Goal: Transaction & Acquisition: Purchase product/service

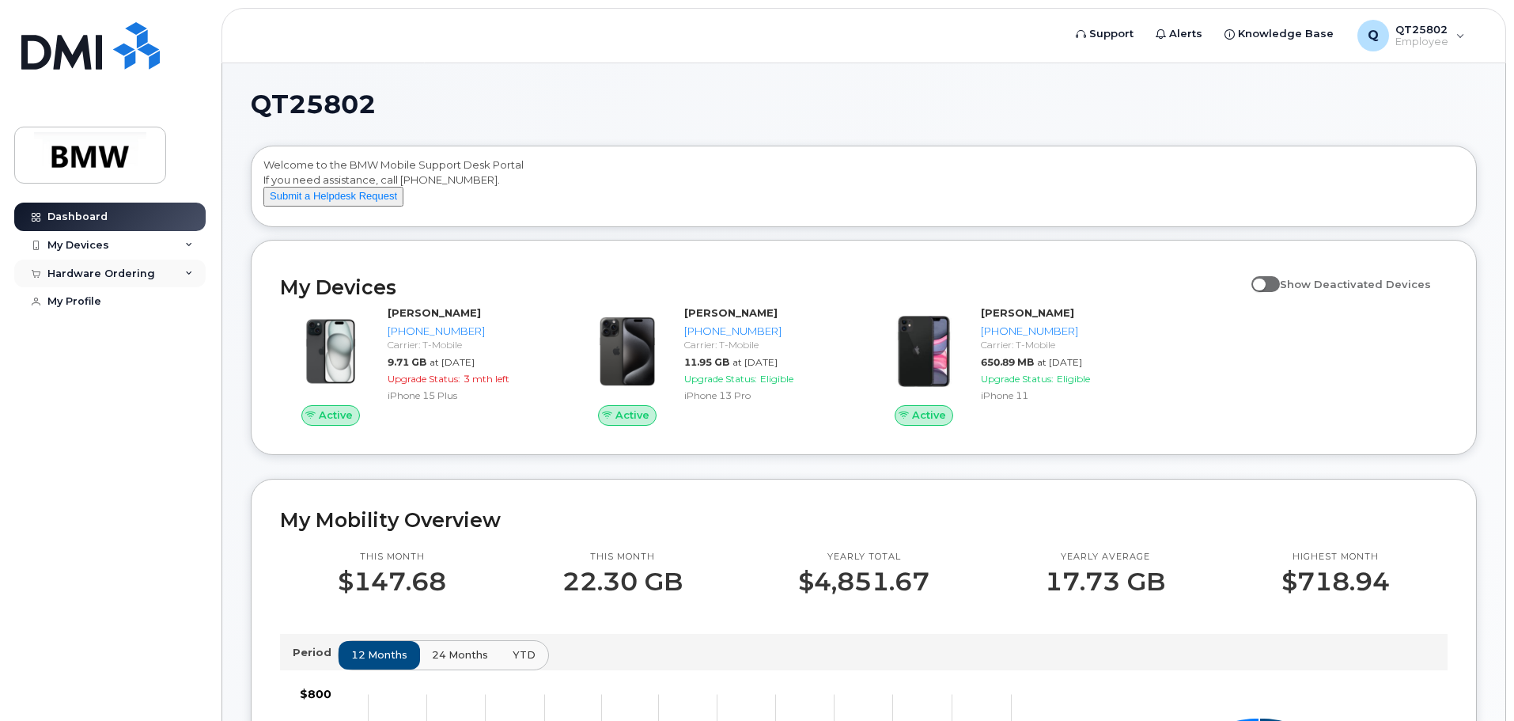
click at [89, 271] on div "Hardware Ordering" at bounding box center [101, 273] width 108 height 13
click at [70, 332] on div "New Order" at bounding box center [85, 332] width 60 height 14
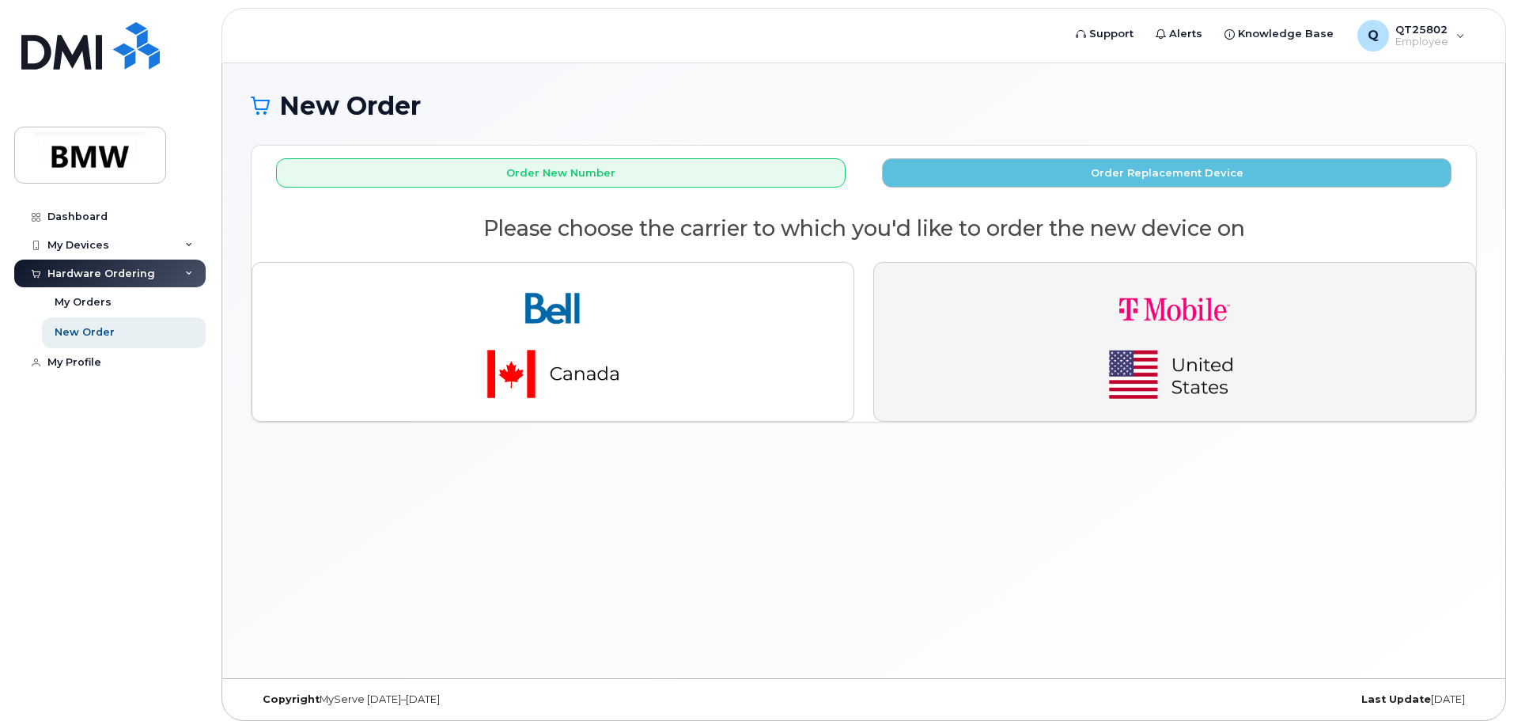
click at [1286, 341] on button "button" at bounding box center [1174, 342] width 603 height 160
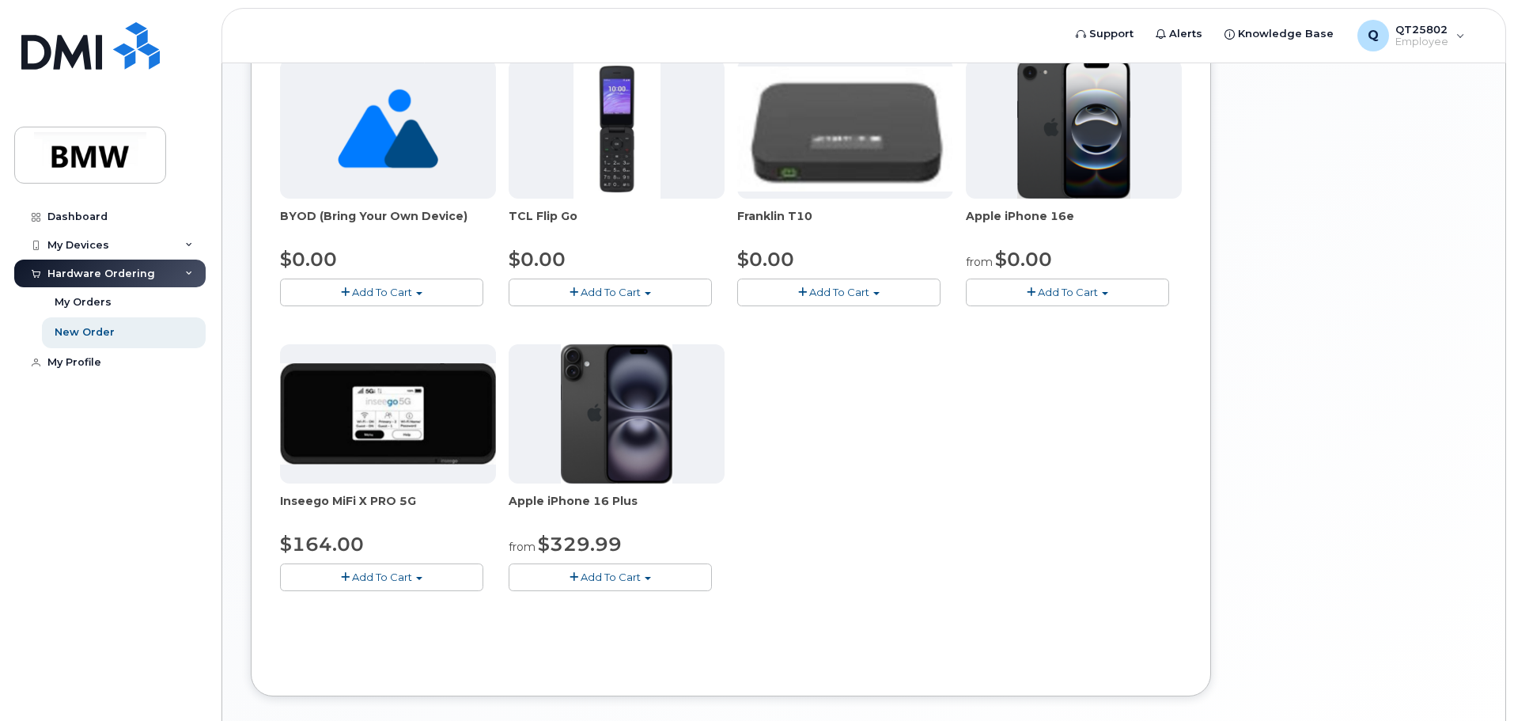
scroll to position [396, 0]
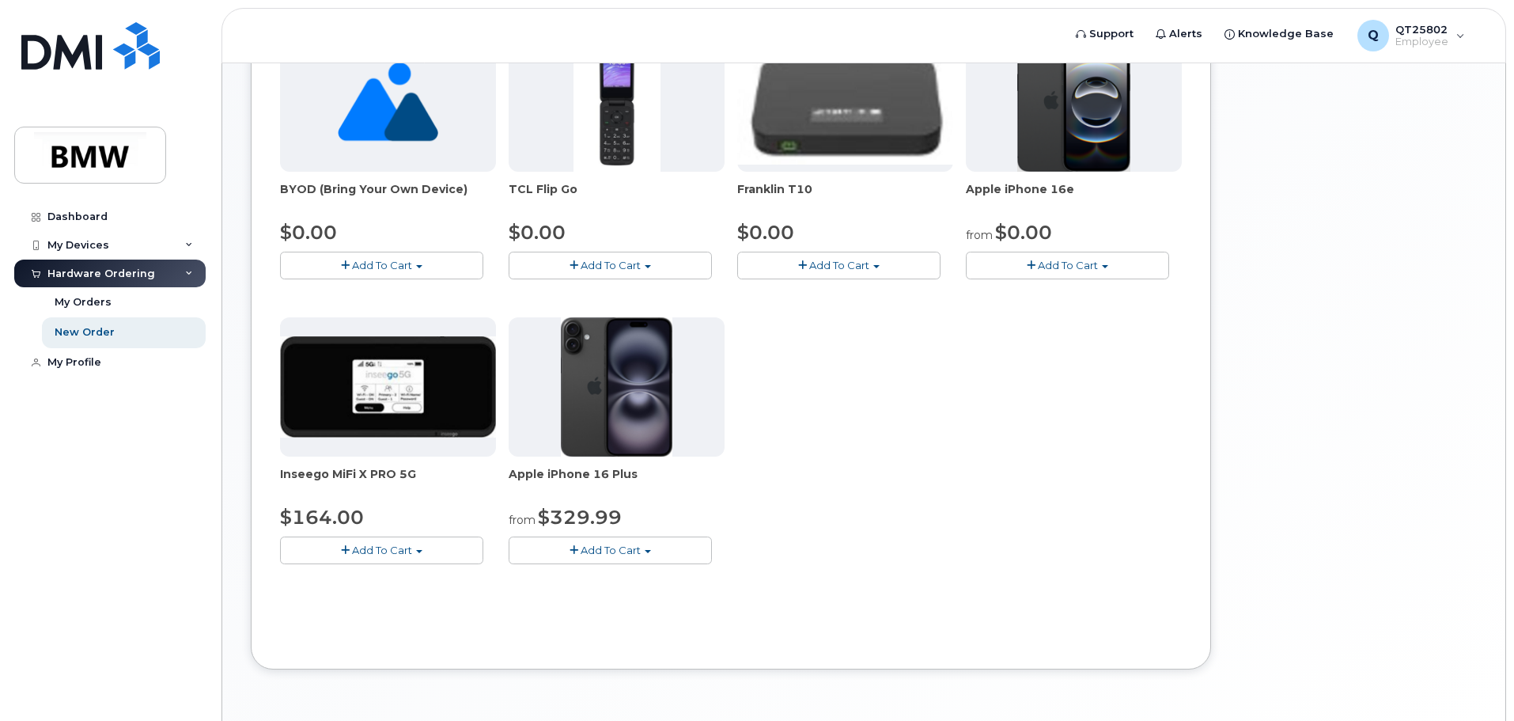
click at [1068, 267] on span "Add To Cart" at bounding box center [1068, 265] width 60 height 13
click at [1051, 291] on link "$0.00 - 30 Month Activation (128GB)" at bounding box center [1084, 295] width 228 height 20
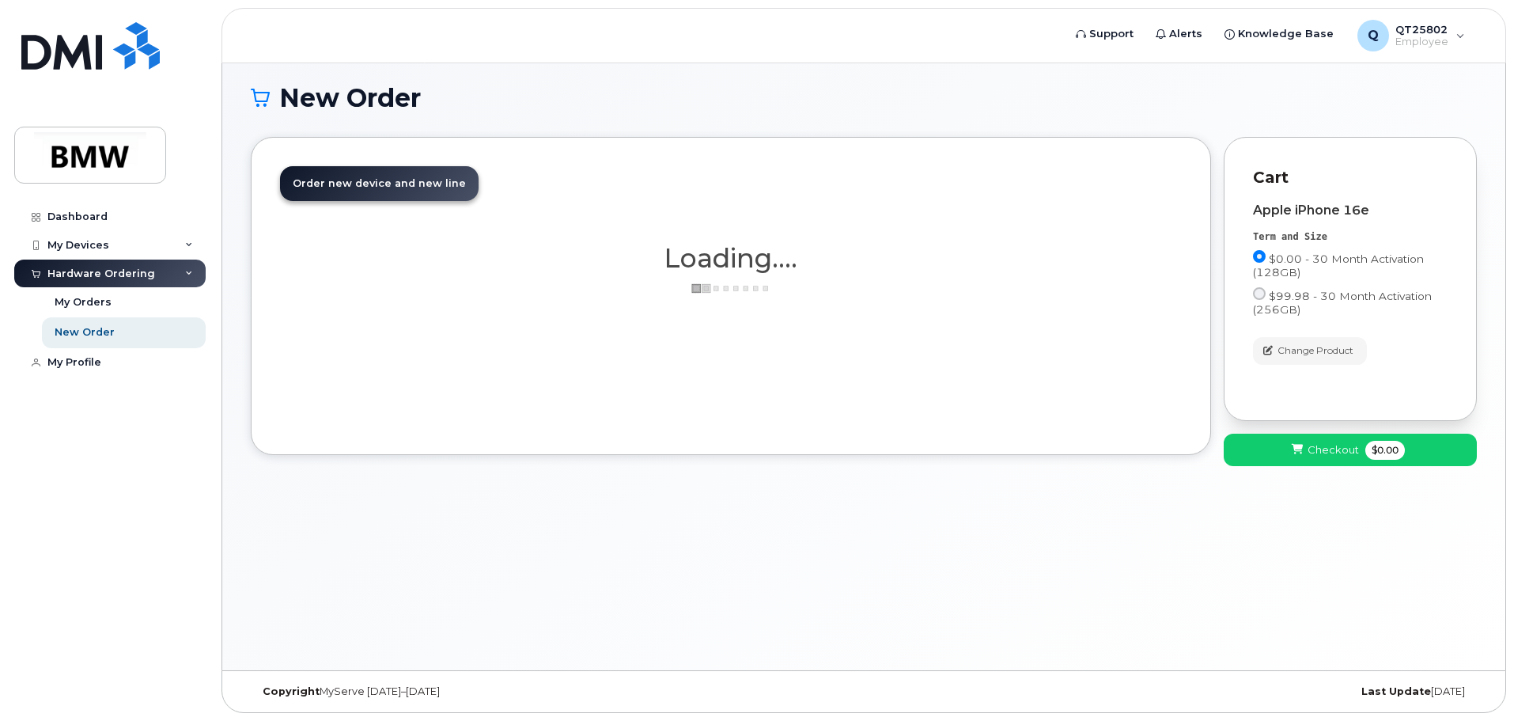
scroll to position [8, 0]
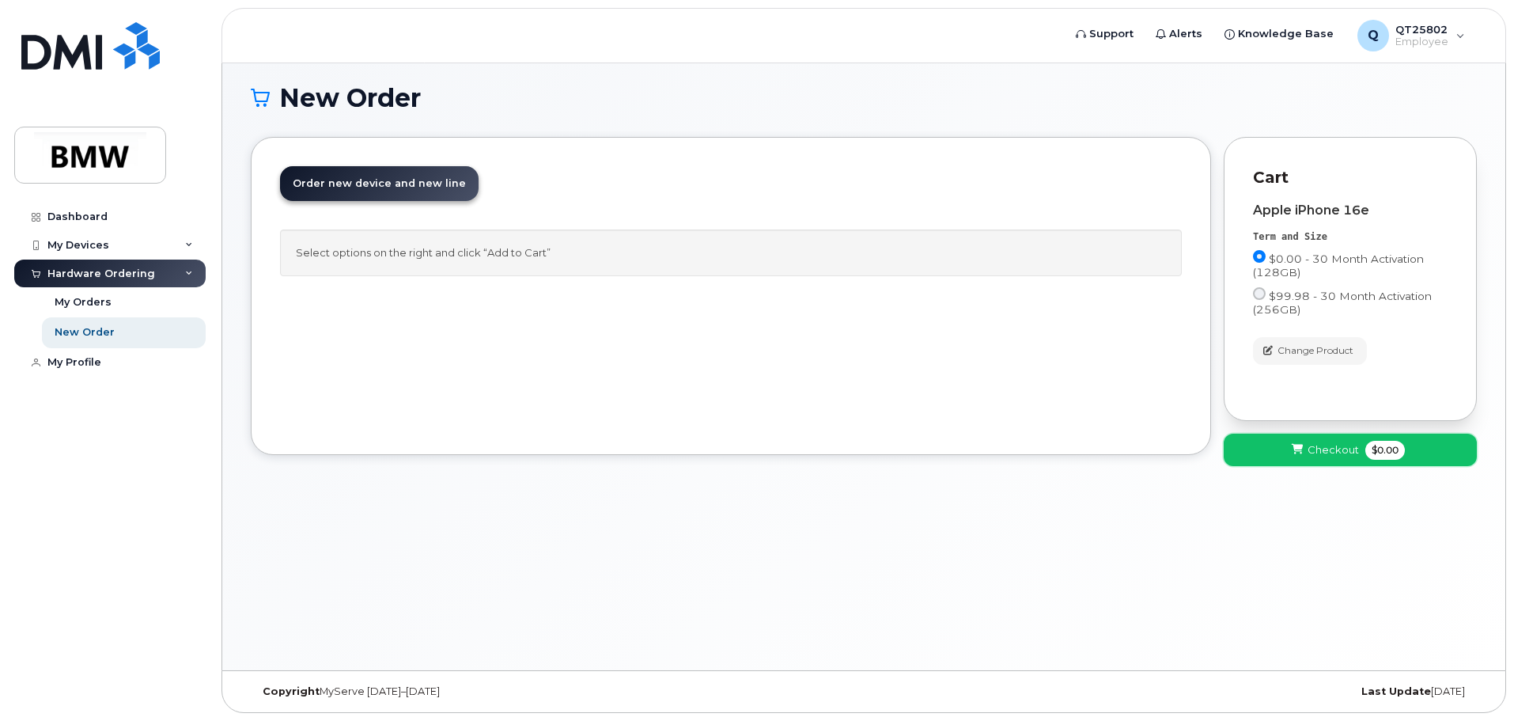
click at [1337, 437] on button "Checkout $0.00" at bounding box center [1350, 450] width 253 height 32
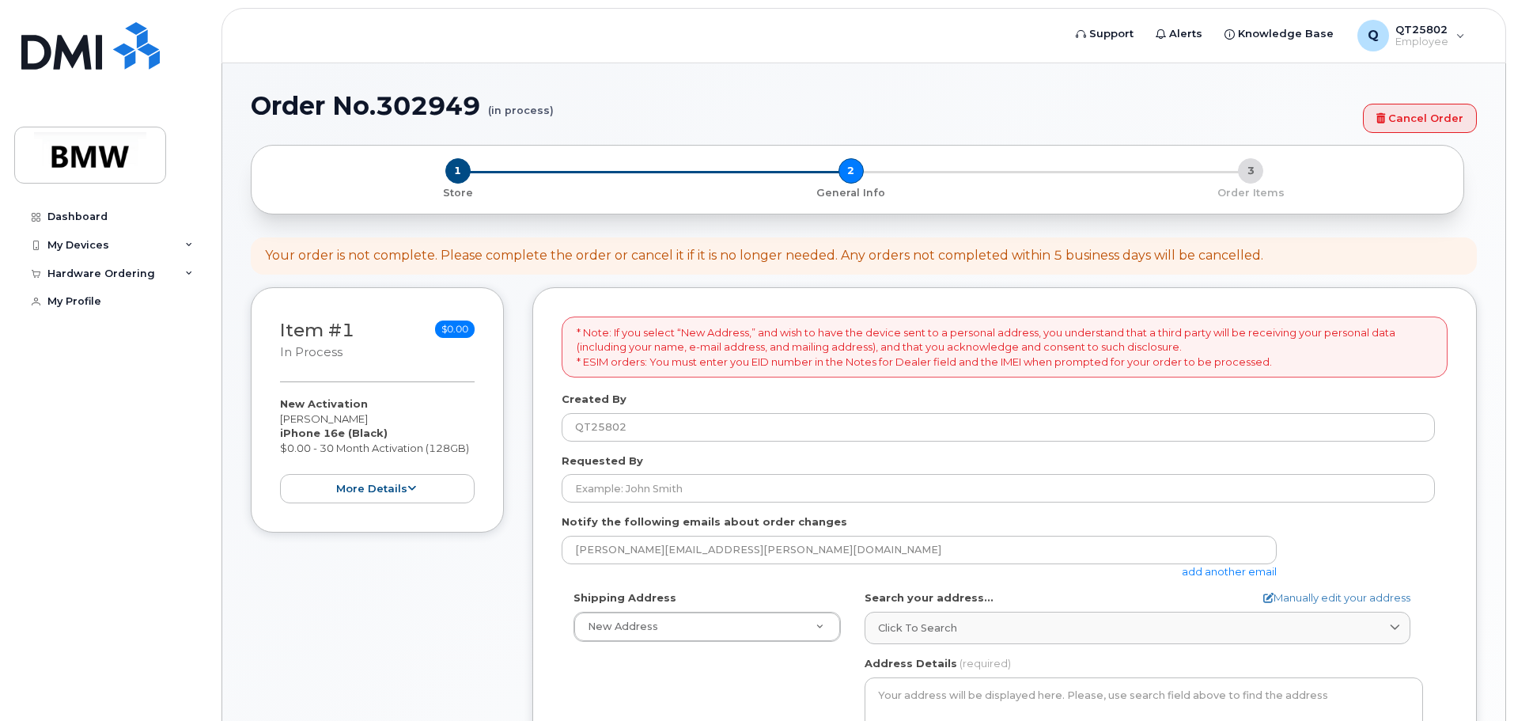
select select
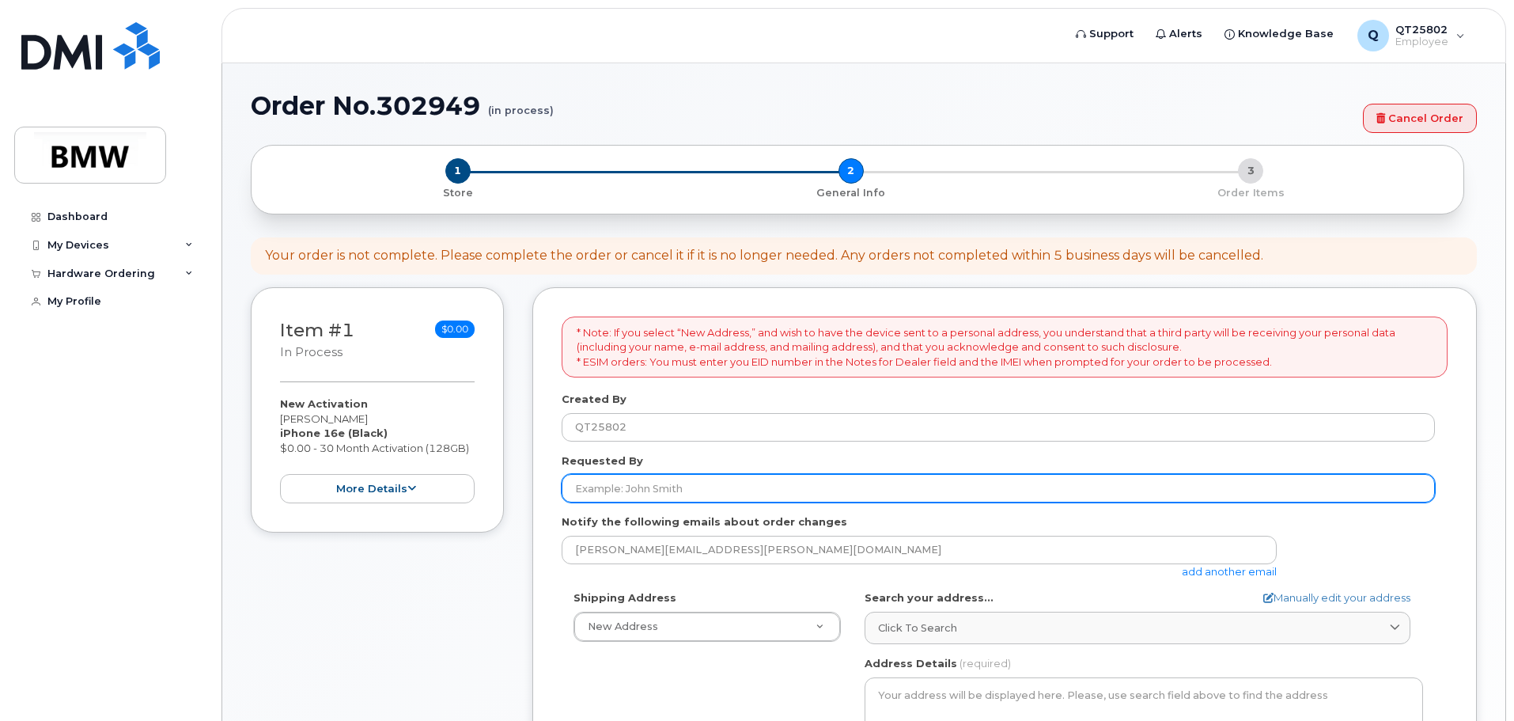
click at [657, 487] on input "Requested By" at bounding box center [998, 488] width 873 height 28
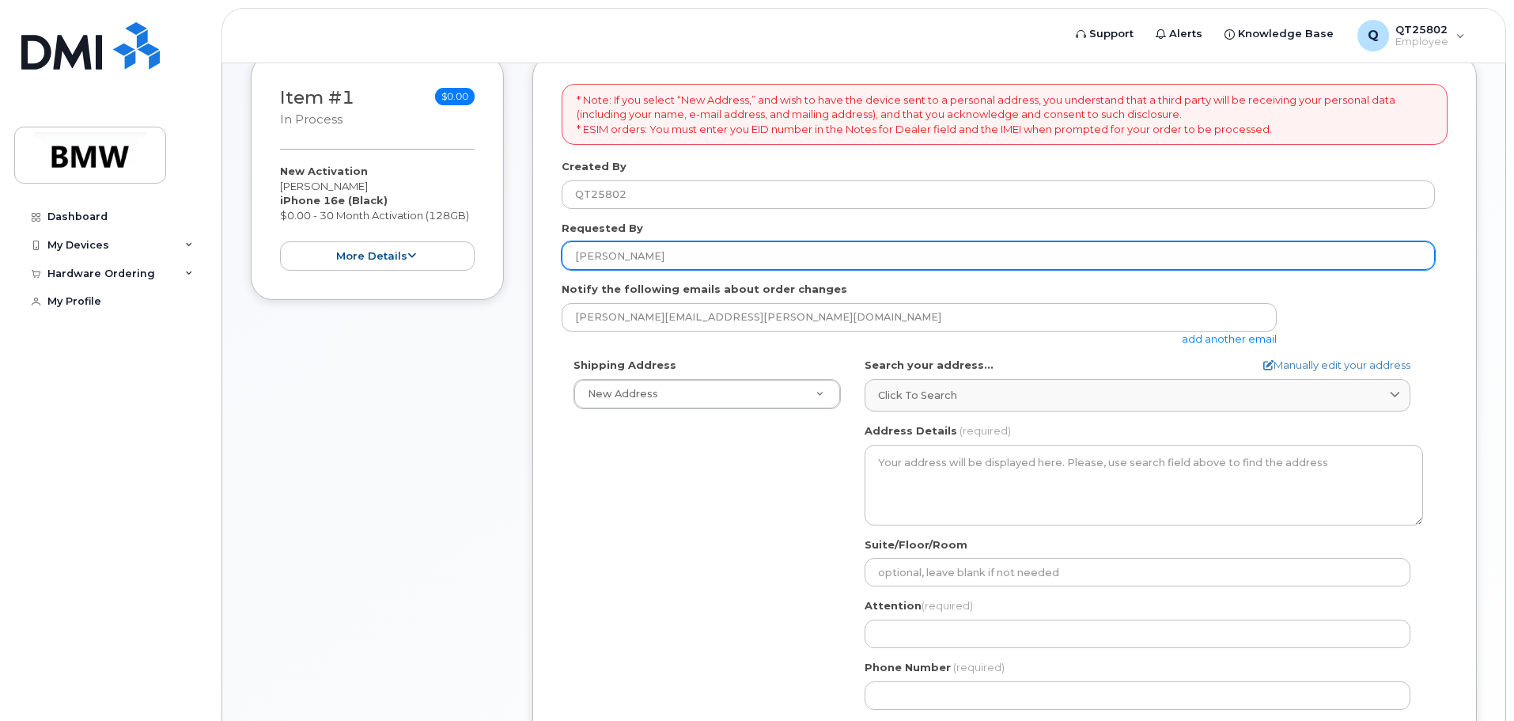
scroll to position [237, 0]
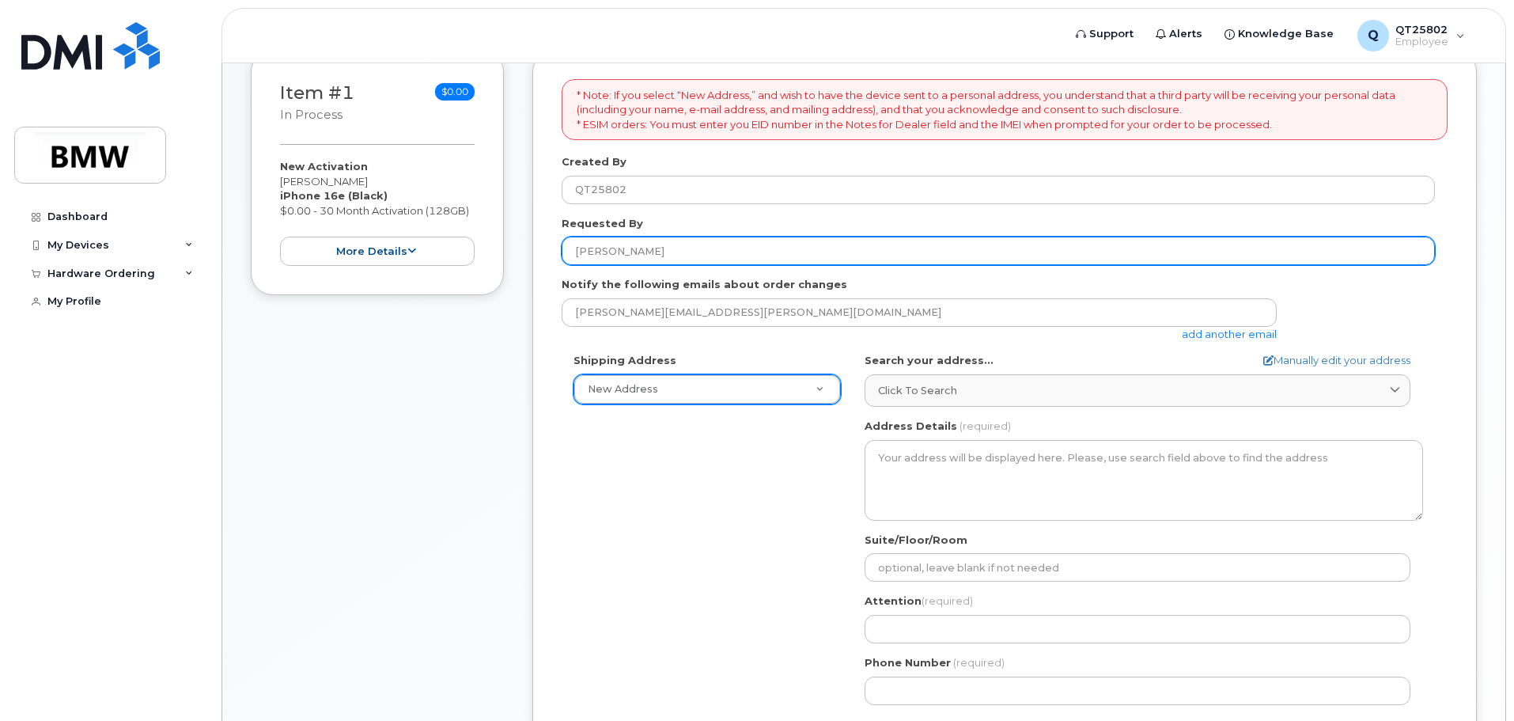
type input "Tim Clark"
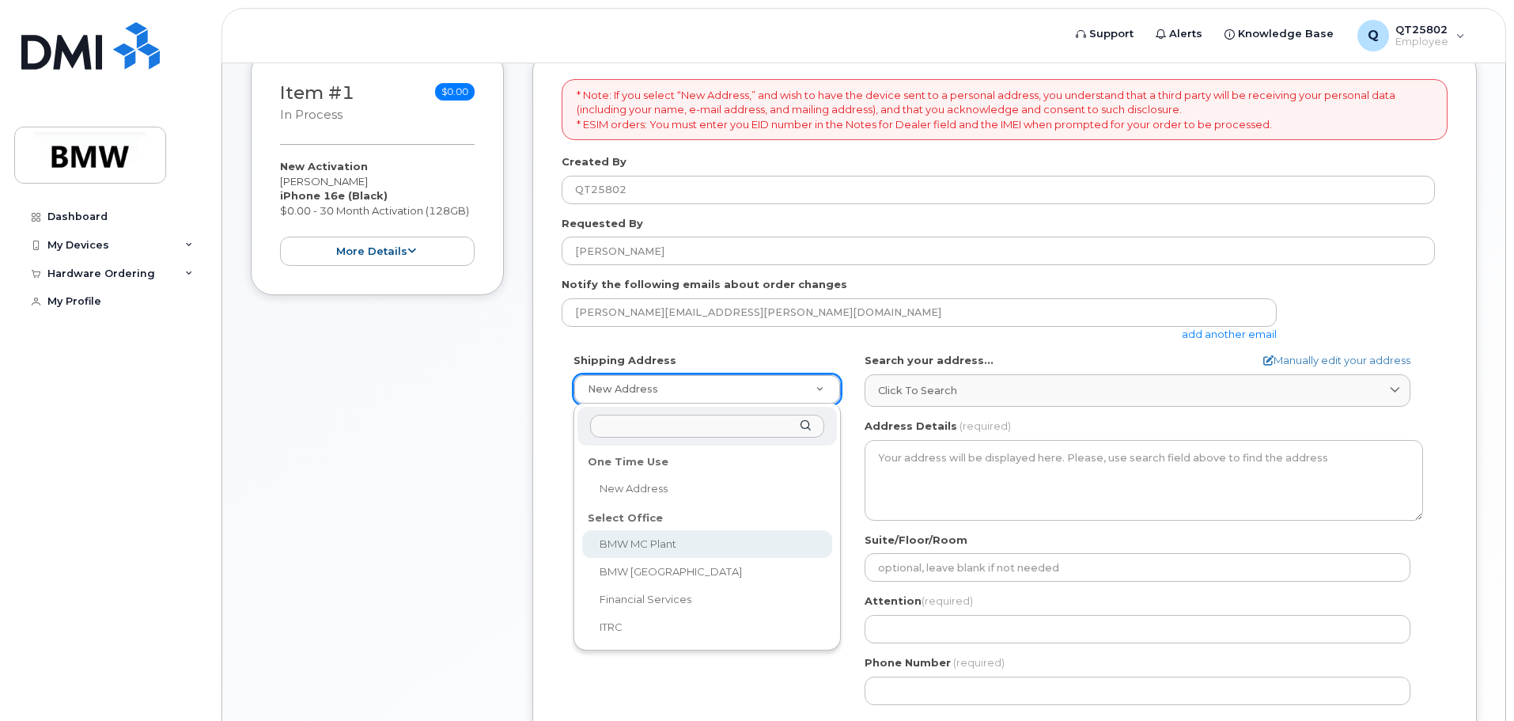
select select
type textarea "1400 Highway 101 S GREER SC 29651-6731 UNITED STATES Greer South Carolina 29651…"
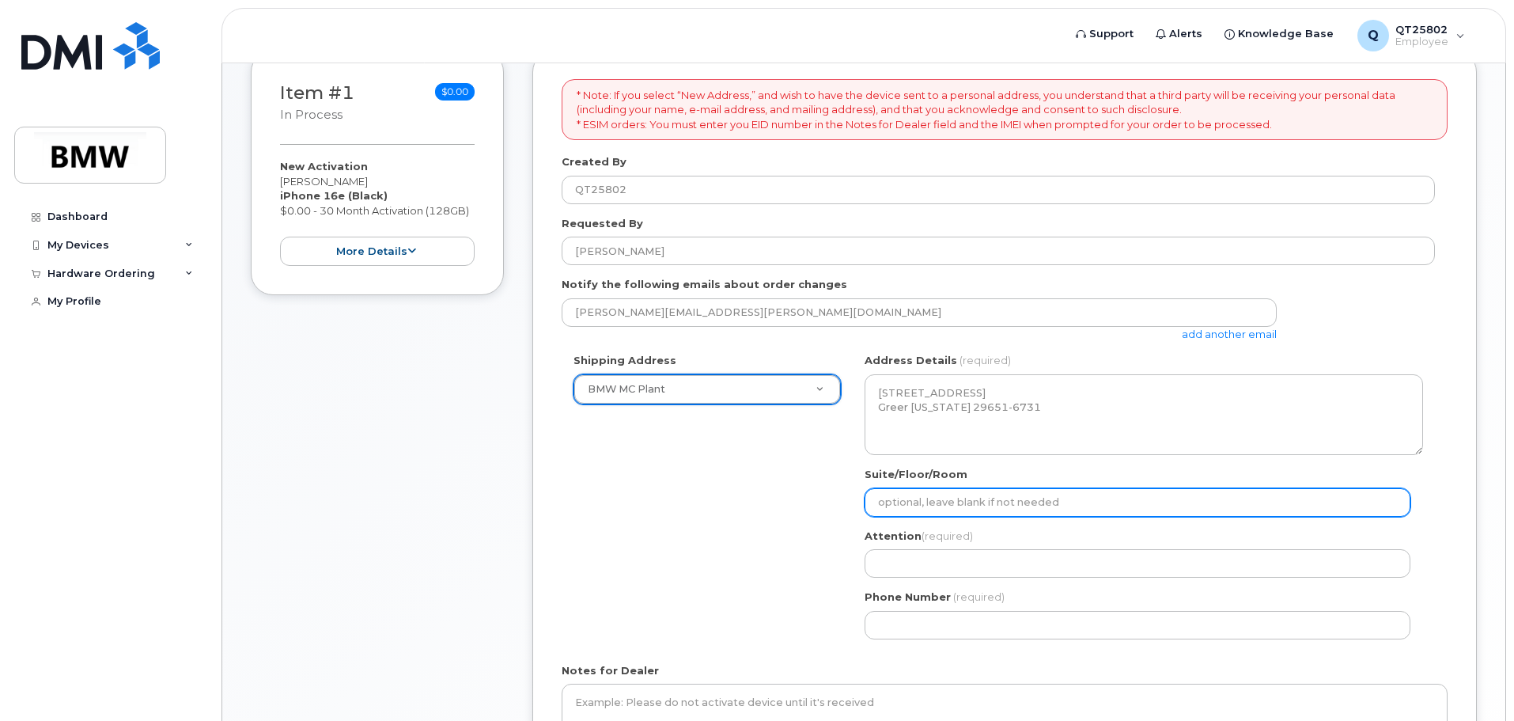
click at [885, 503] on input "Suite/Floor/Room" at bounding box center [1138, 502] width 546 height 28
type input "VP Row"
select select
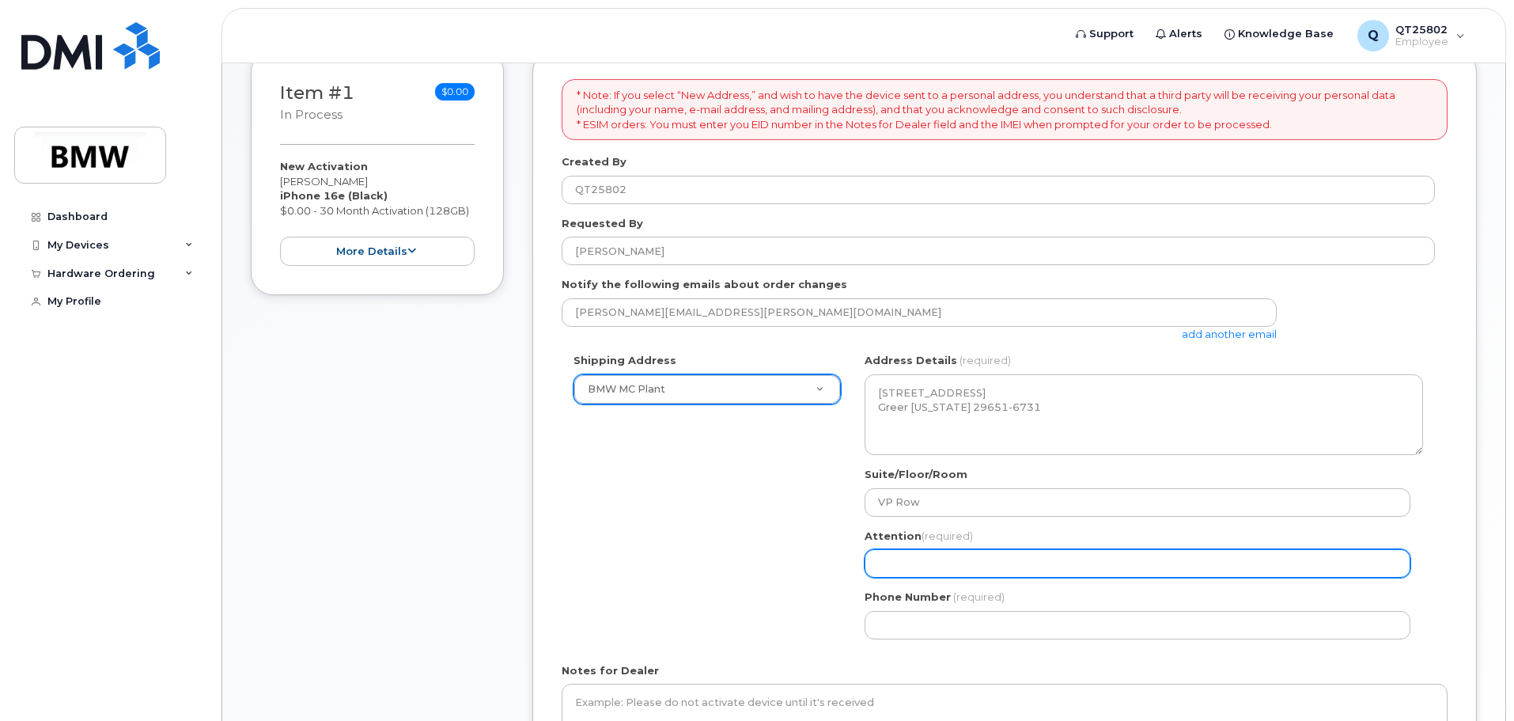
click at [908, 563] on input "Attention (required)" at bounding box center [1138, 563] width 546 height 28
type input "Nancy Tran"
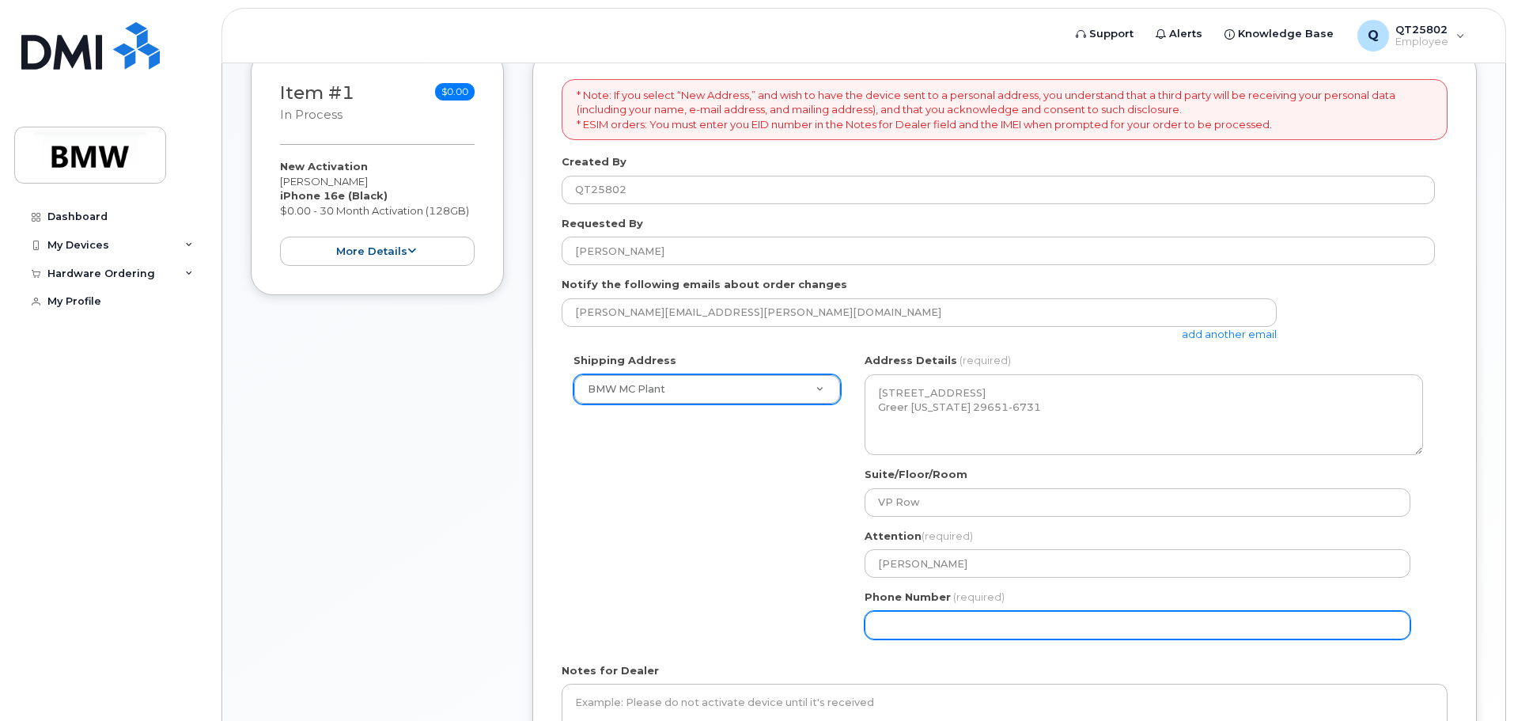
click at [946, 623] on input "Phone Number" at bounding box center [1138, 625] width 546 height 28
select select
type input "864275248"
select select
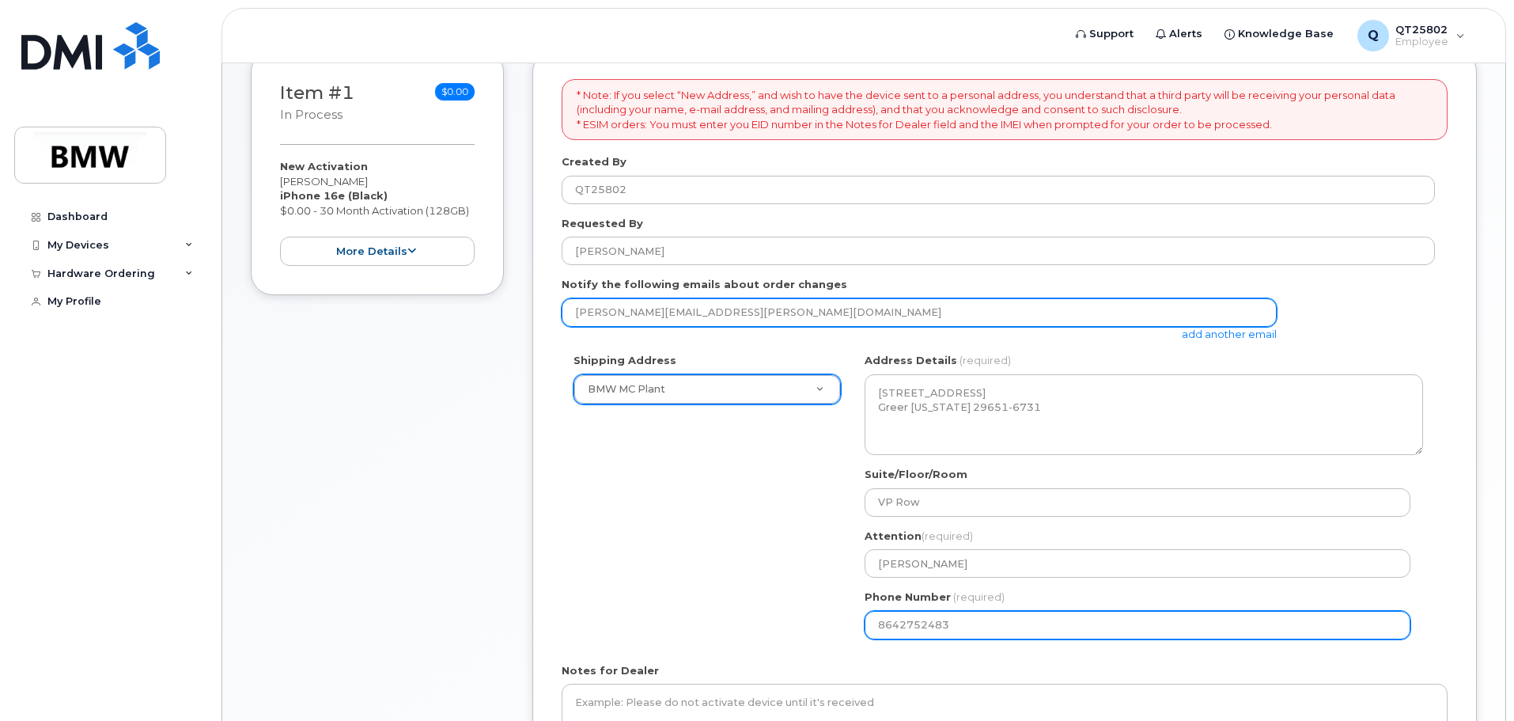
type input "8642752483"
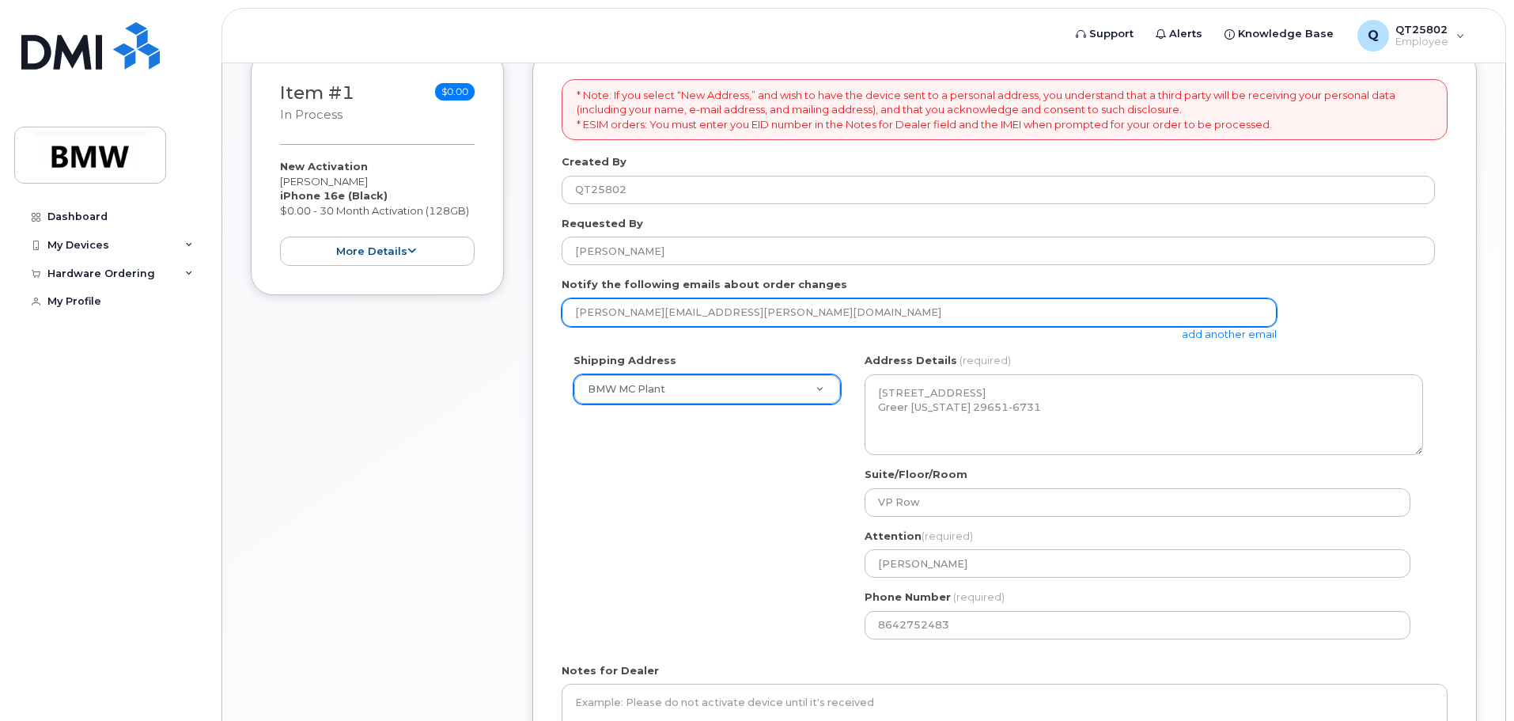
click at [784, 309] on input "nancy.tran@bmwmc.com" at bounding box center [919, 312] width 715 height 28
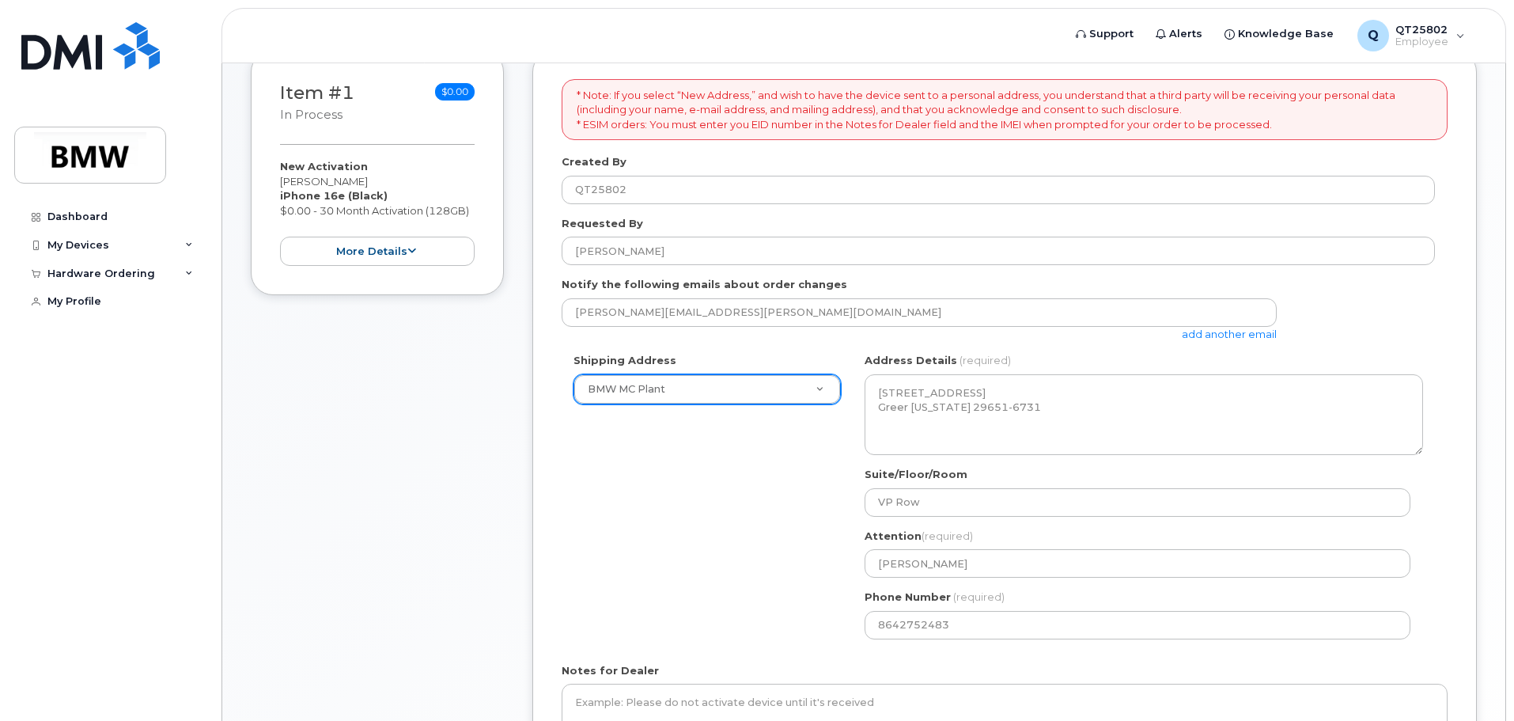
click at [1209, 335] on link "add another email" at bounding box center [1229, 334] width 95 height 13
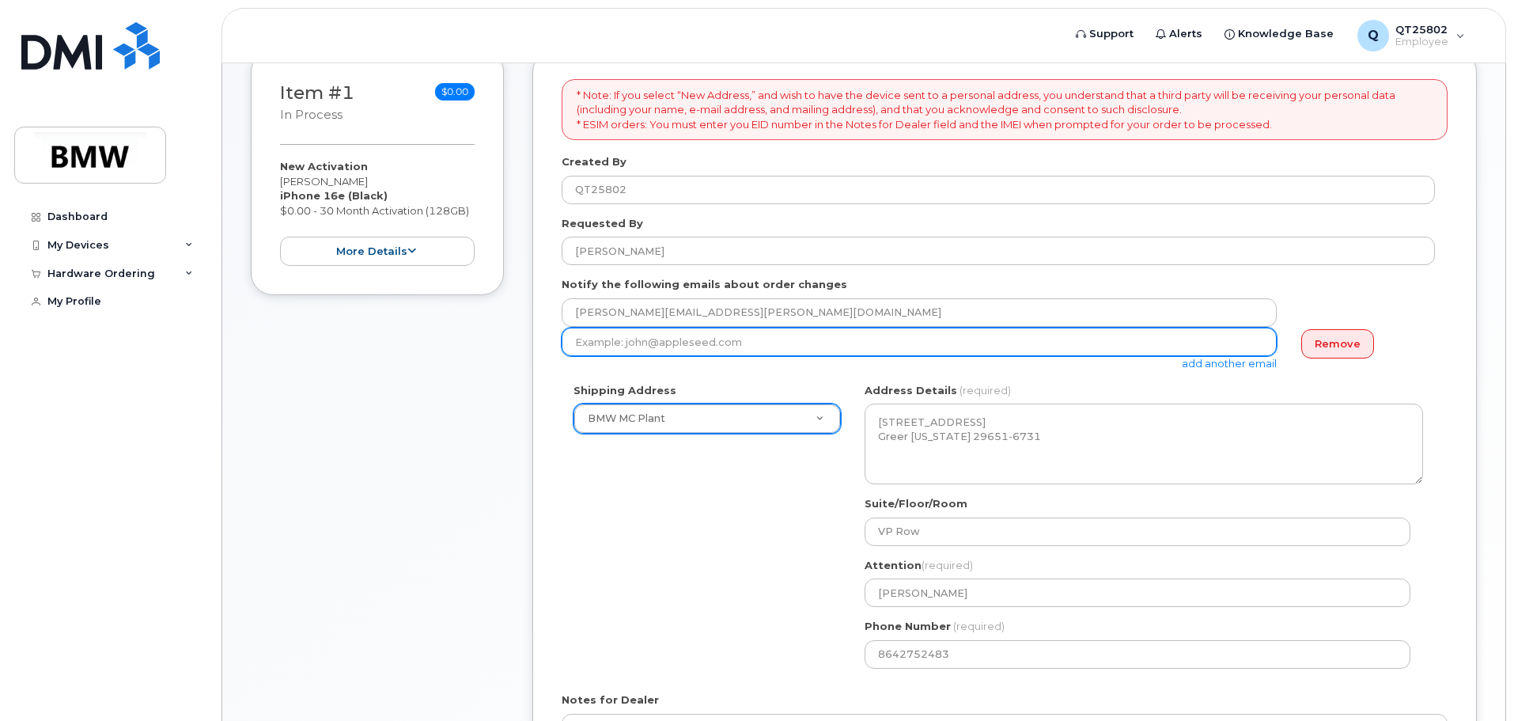
click at [671, 347] on input "email" at bounding box center [919, 342] width 715 height 28
click at [577, 343] on input "email" at bounding box center [919, 342] width 715 height 28
paste input "tim.clark@bmwmc.com"
type input "tim.clark@bmwmc.com"
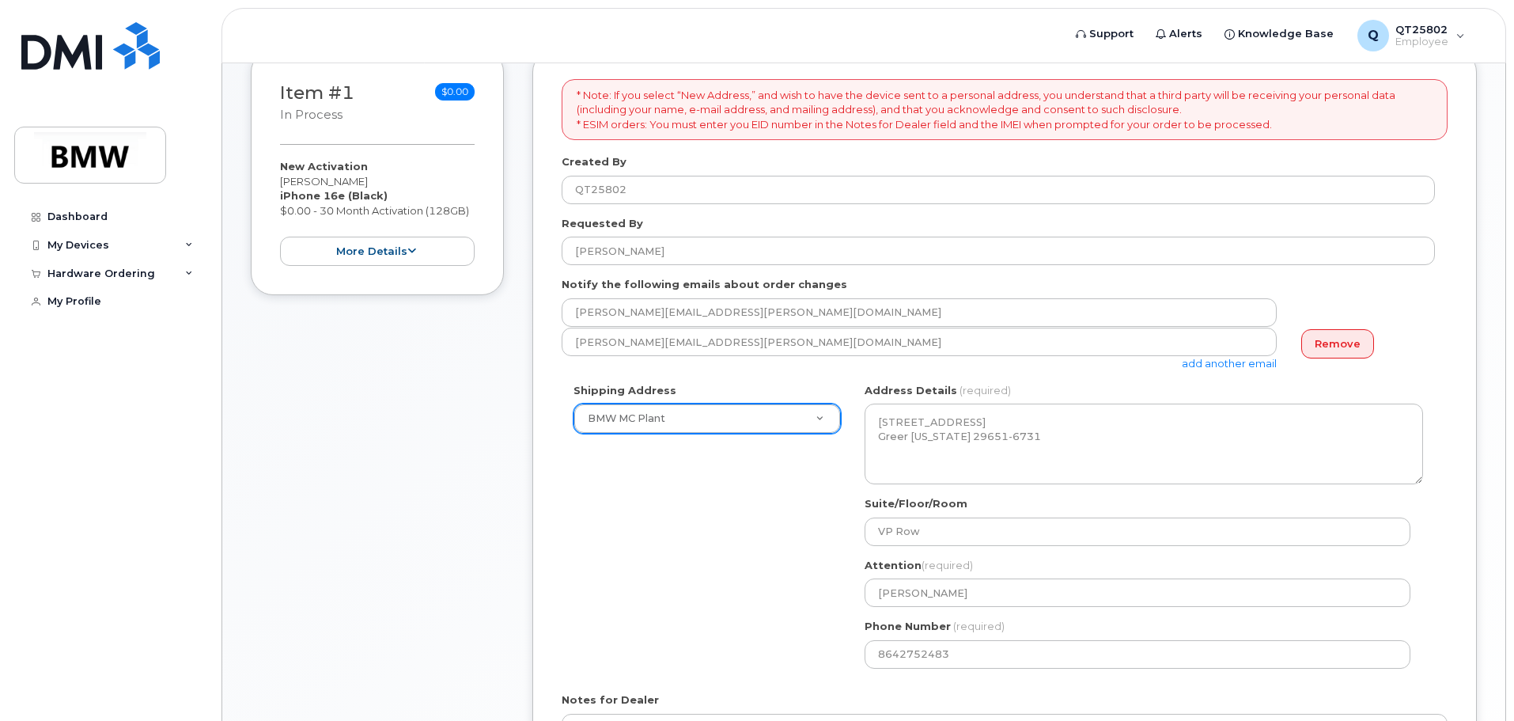
click at [1417, 292] on div "Notify the following emails about order changes nancy.tran@bmwmc.com tim.clark@…" at bounding box center [1005, 323] width 886 height 93
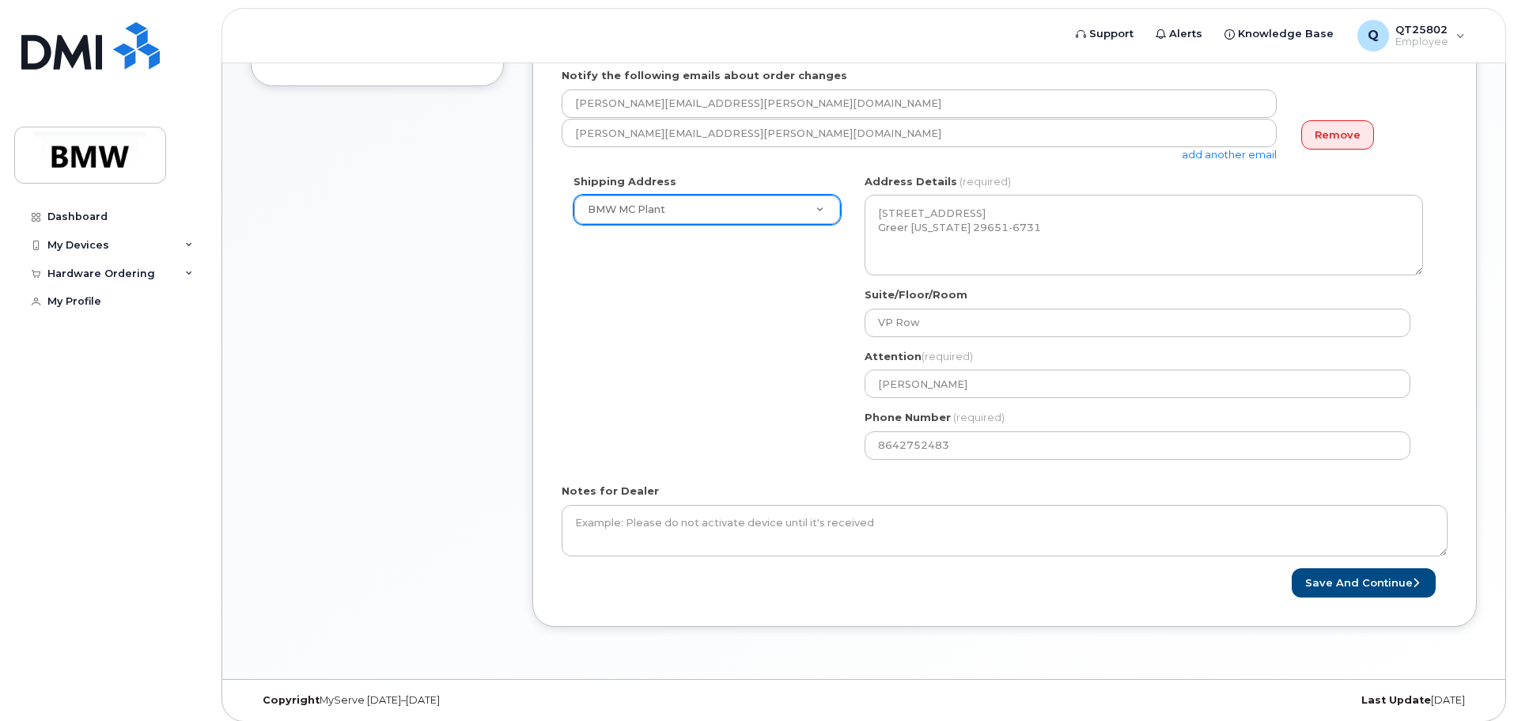
scroll to position [455, 0]
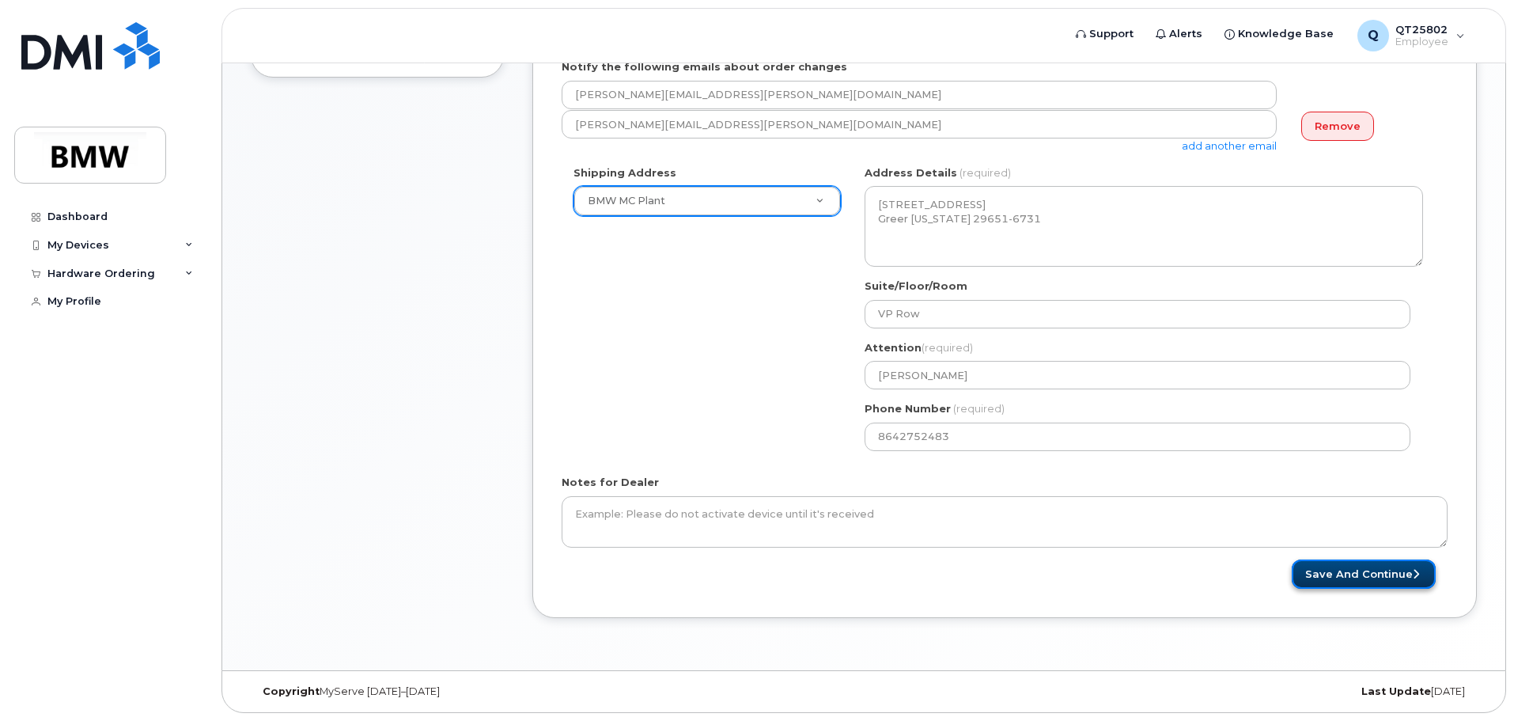
click at [1378, 569] on button "Save and Continue" at bounding box center [1364, 573] width 144 height 29
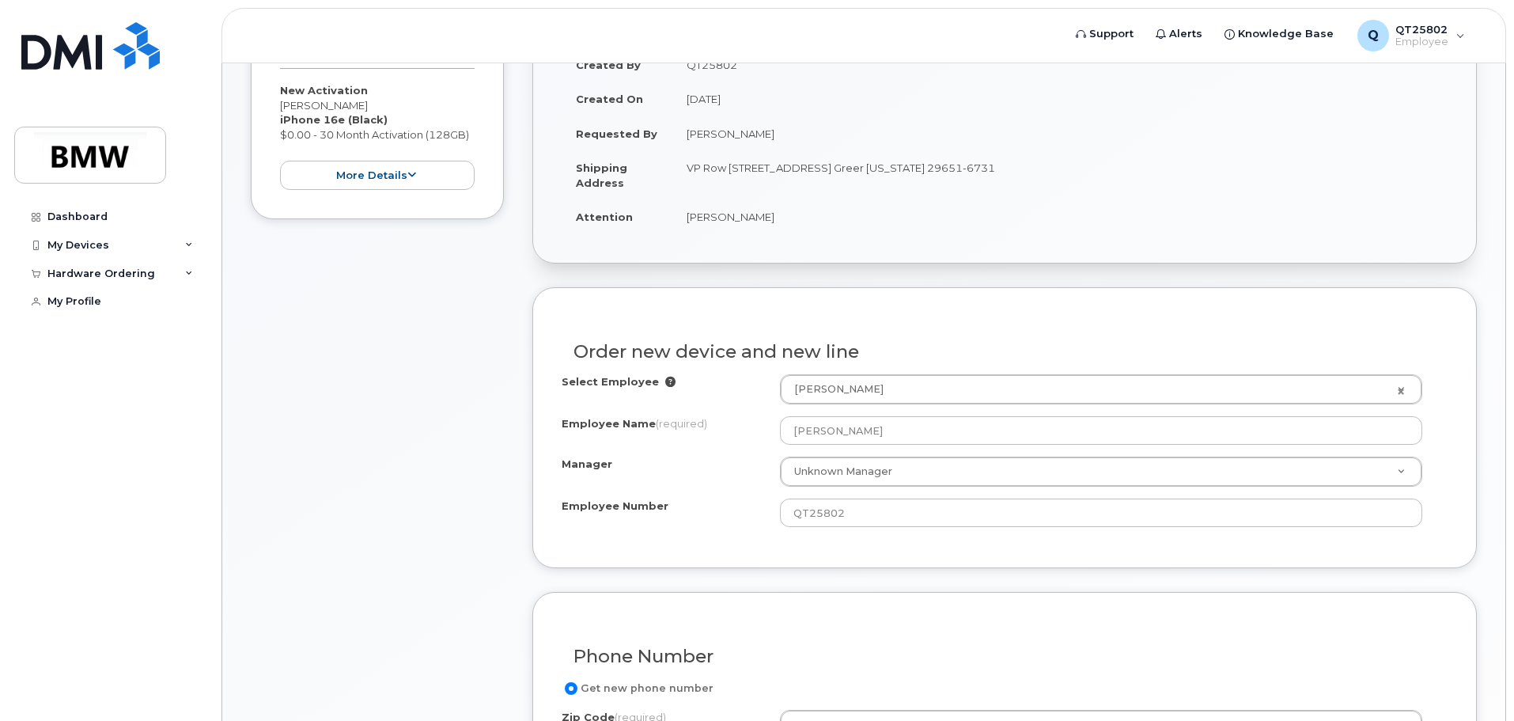
scroll to position [316, 0]
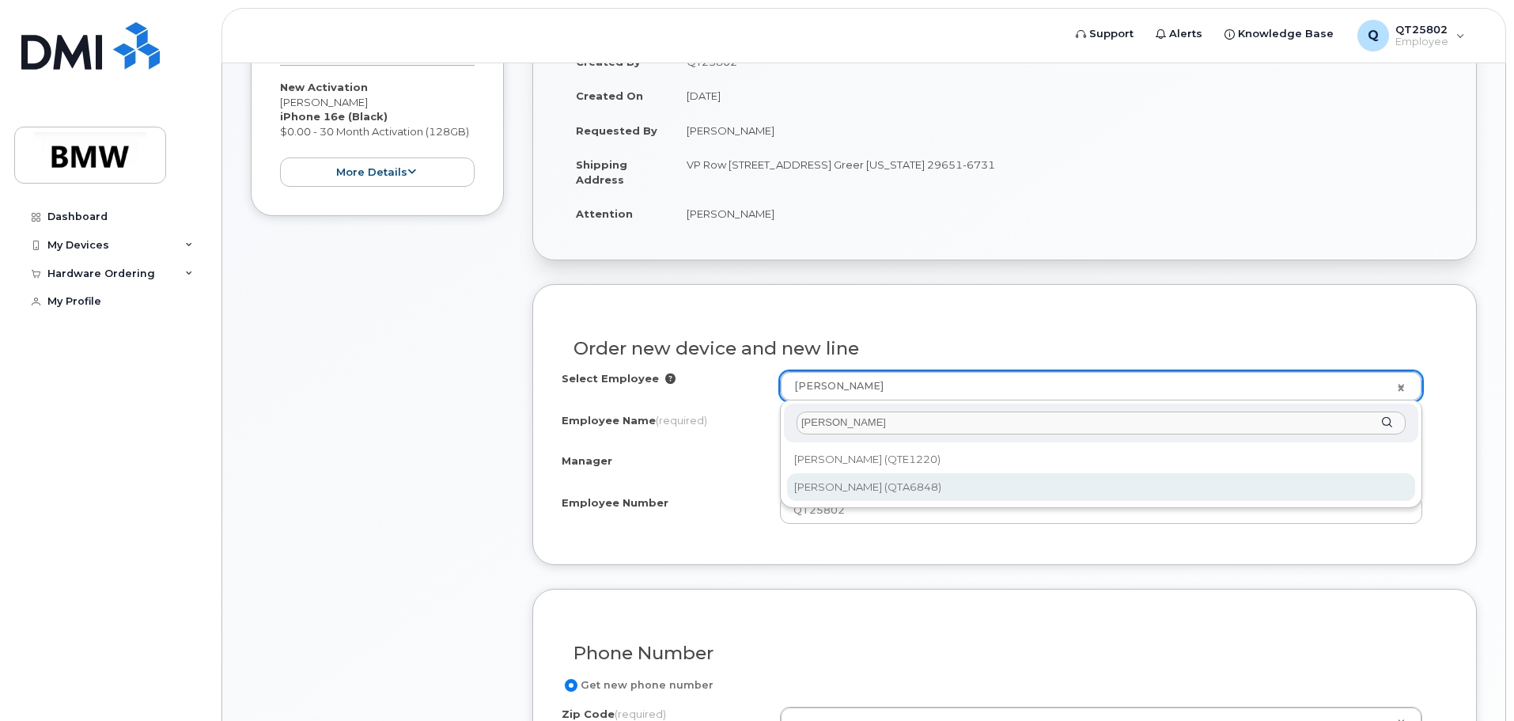
type input "bolden"
type input "1901144"
type input "[PERSON_NAME]"
type input "QTA6848"
type input "2736"
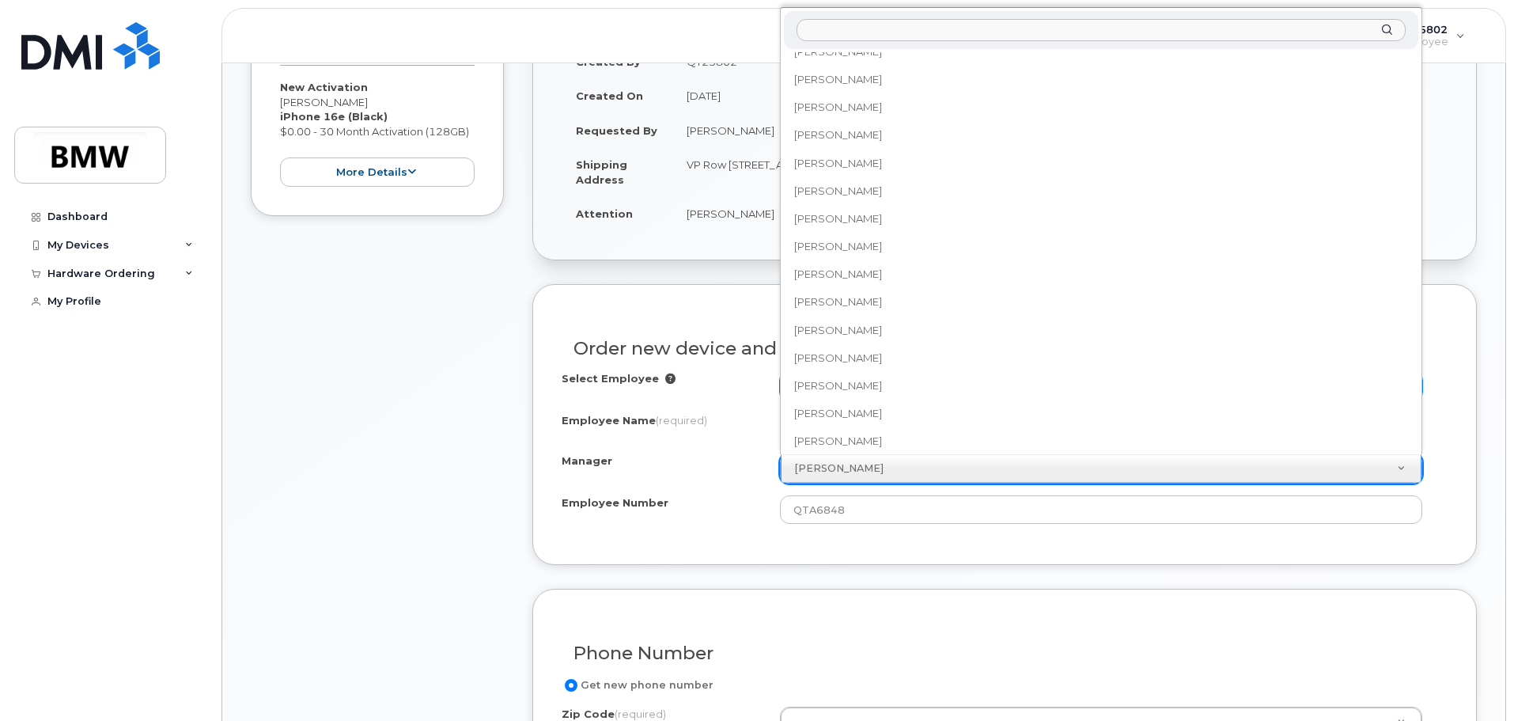
scroll to position [15643, 0]
drag, startPoint x: 1415, startPoint y: 318, endPoint x: 1410, endPoint y: 328, distance: 11.7
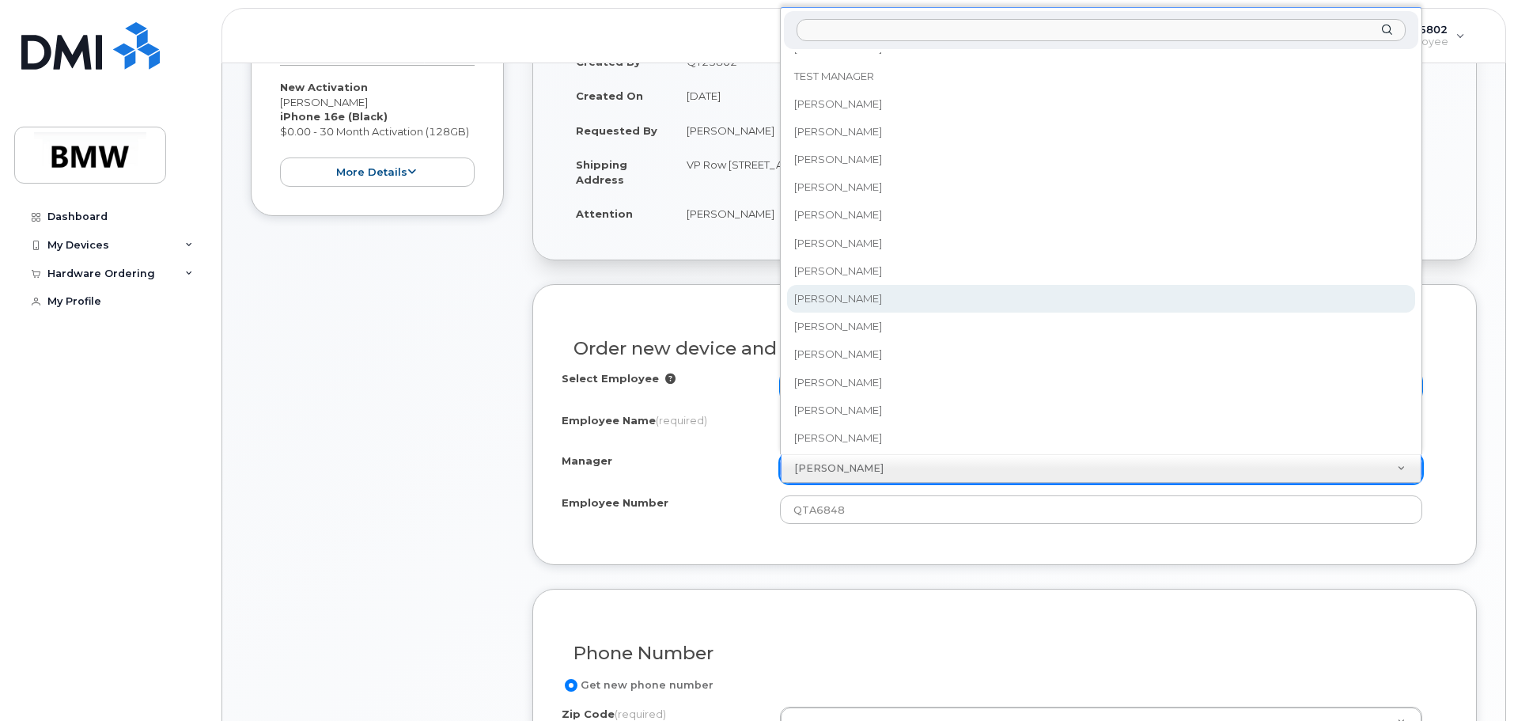
select select "1905496"
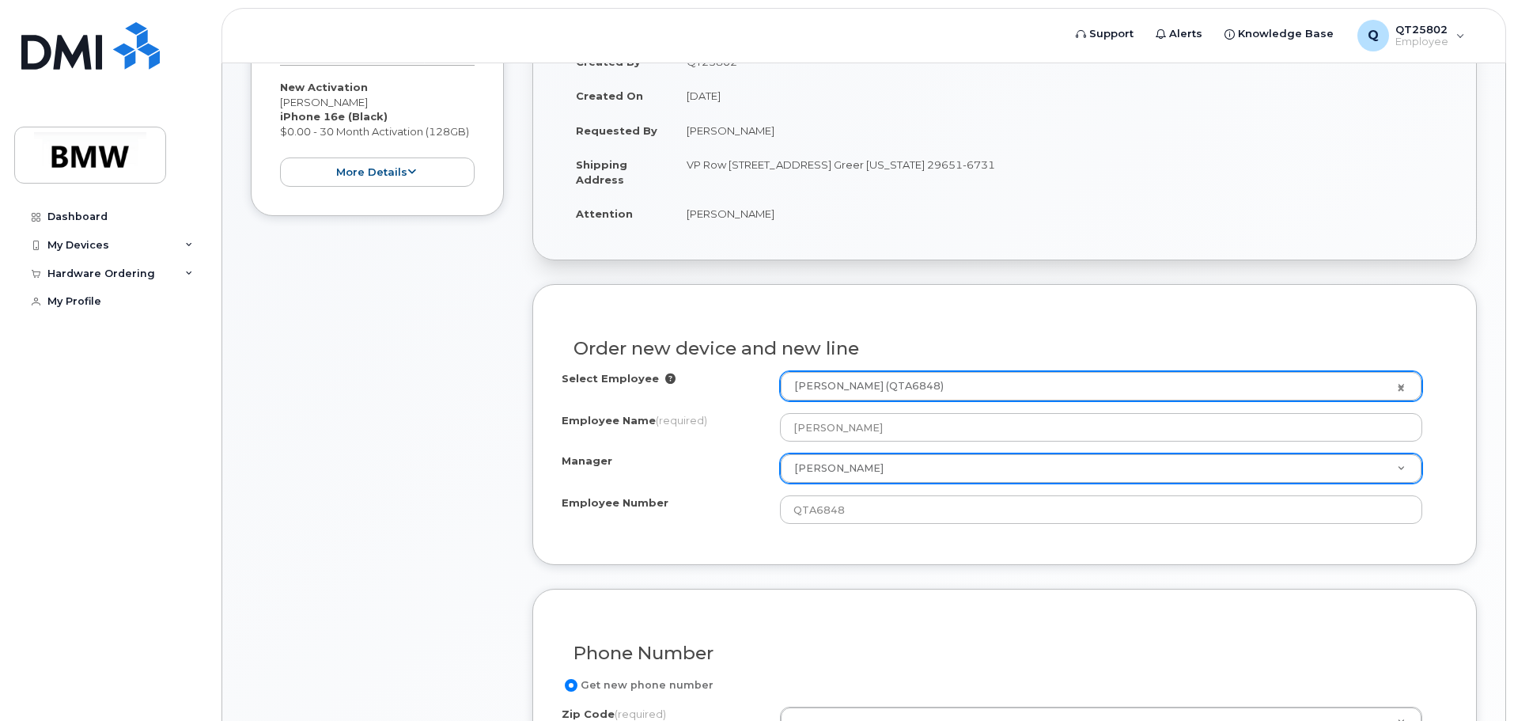
click at [942, 530] on div "Select Employee Travis Bolden (QTA6848) 1901144 Employee Name (required) Travis…" at bounding box center [1005, 453] width 886 height 165
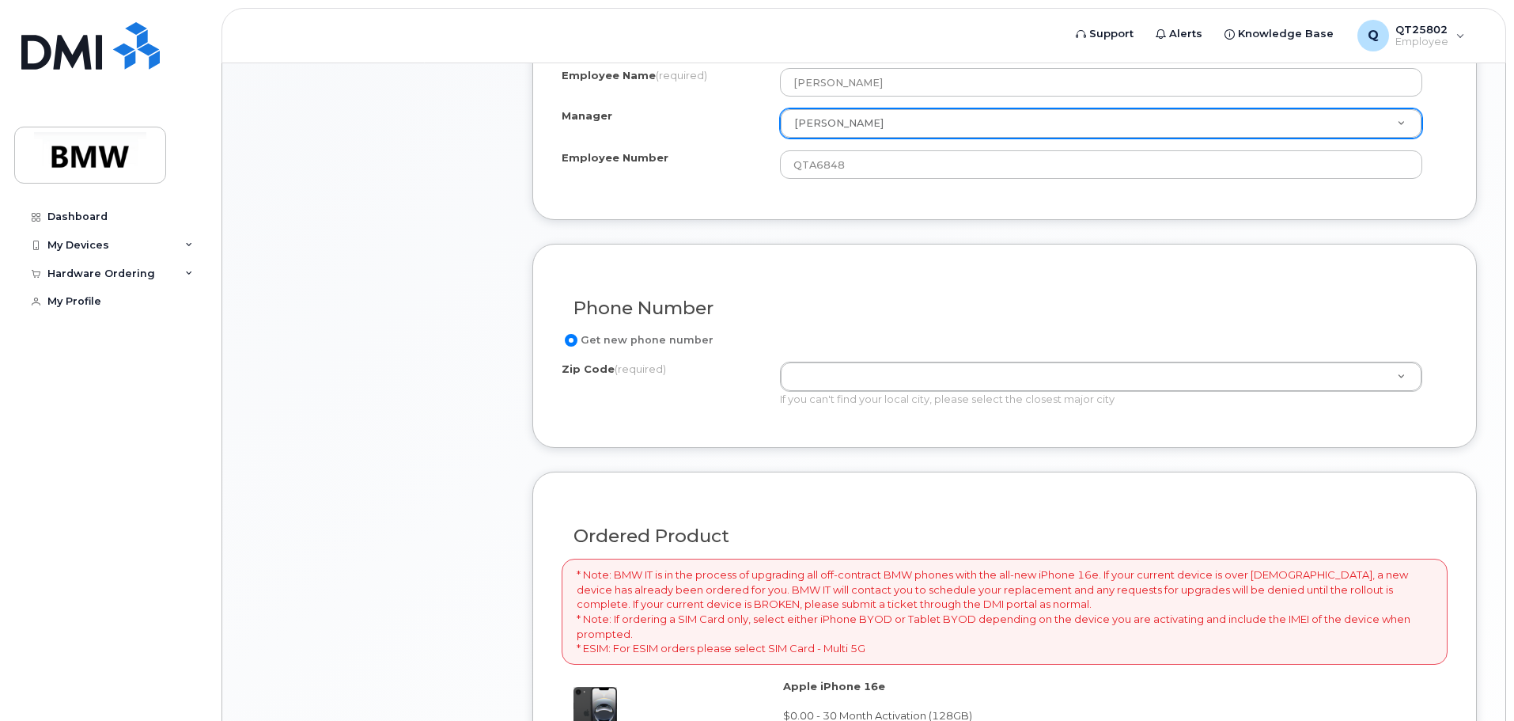
scroll to position [712, 0]
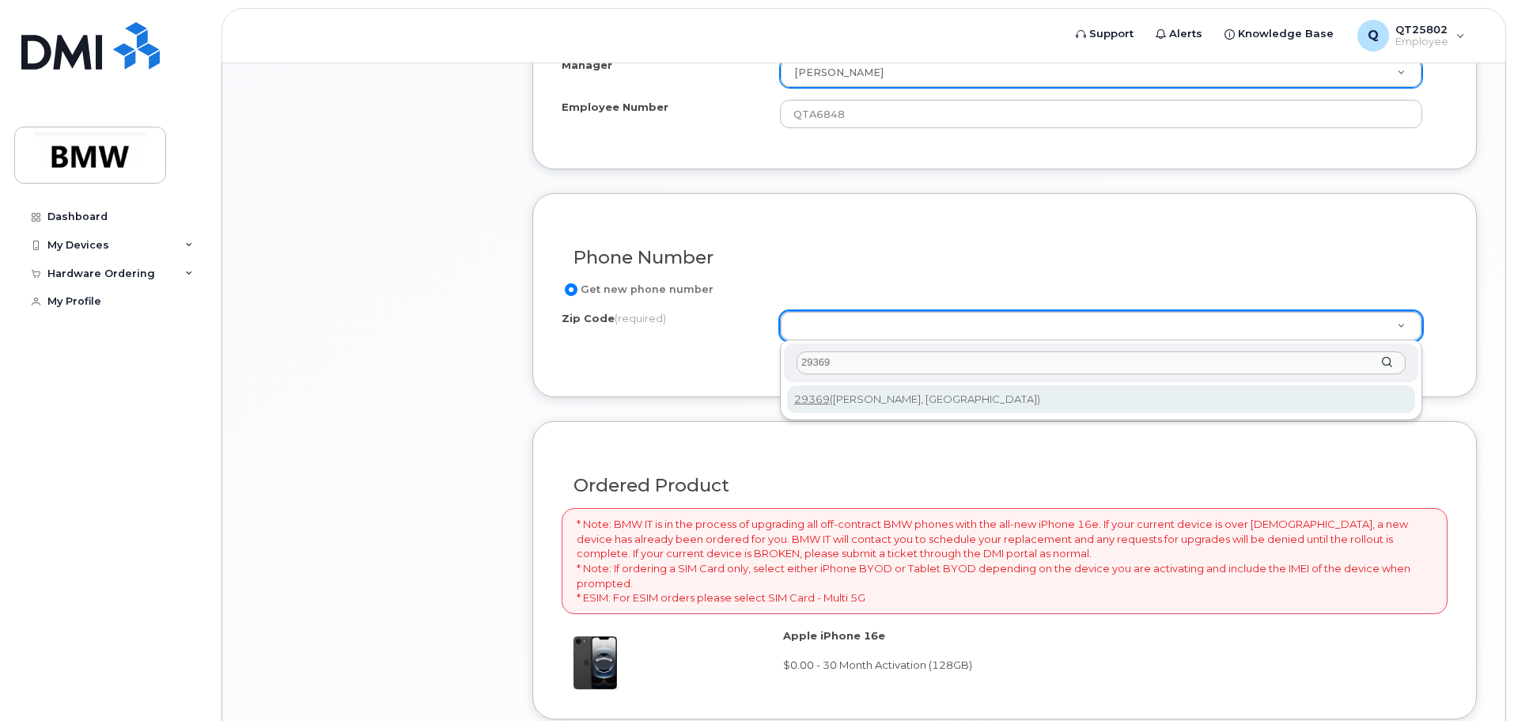
type input "29369"
type input "29369 (Moore, SC)"
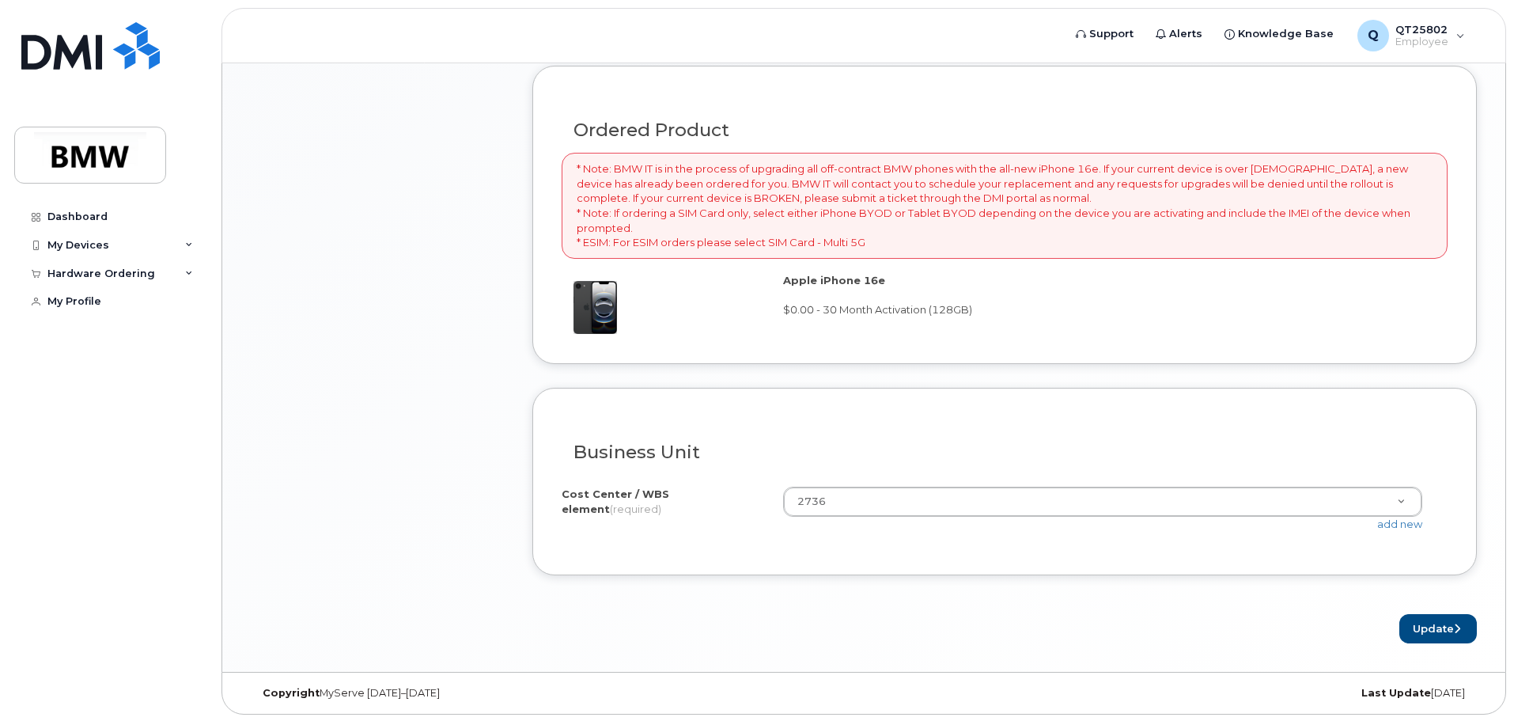
scroll to position [1069, 0]
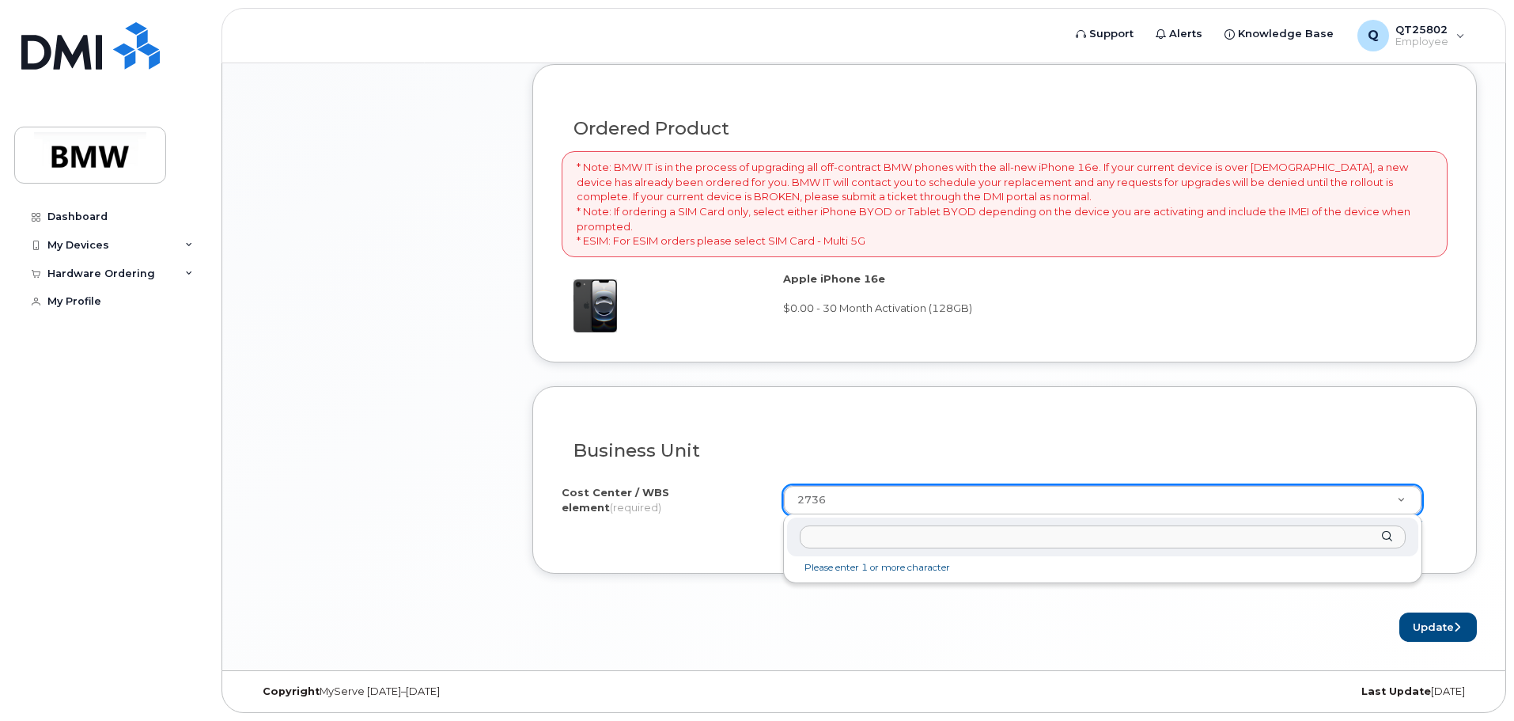
click at [948, 540] on input "text" at bounding box center [1103, 536] width 606 height 23
type input "1138"
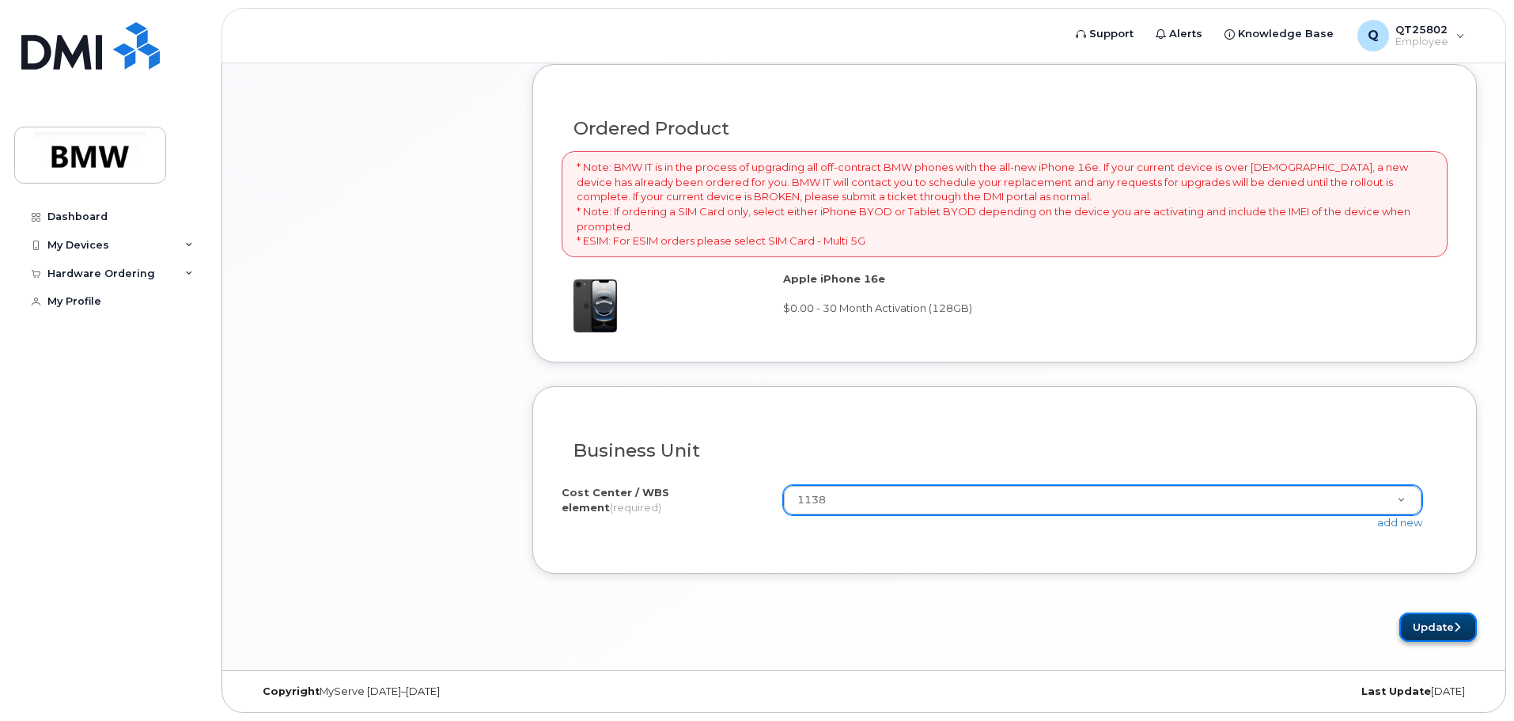
click at [1443, 627] on button "Update" at bounding box center [1439, 626] width 78 height 29
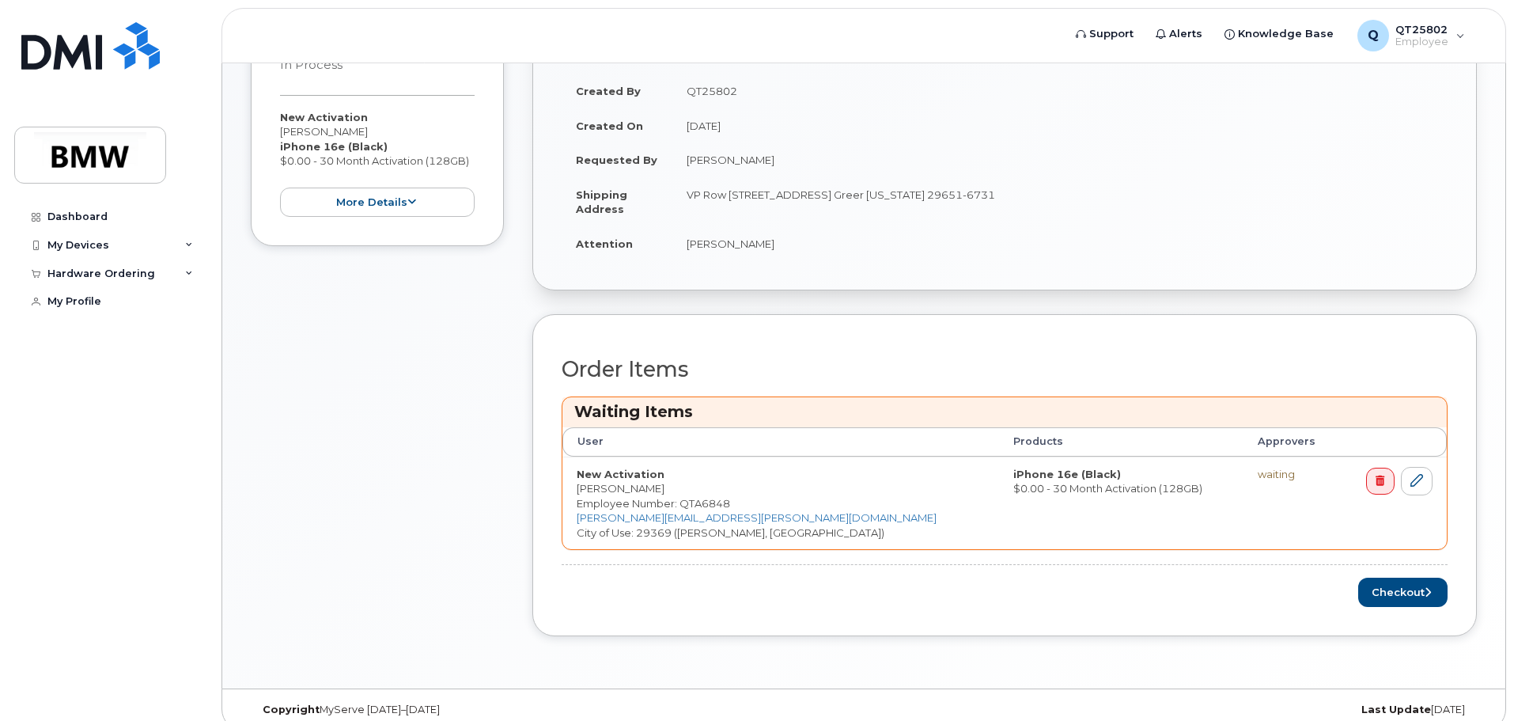
scroll to position [373, 0]
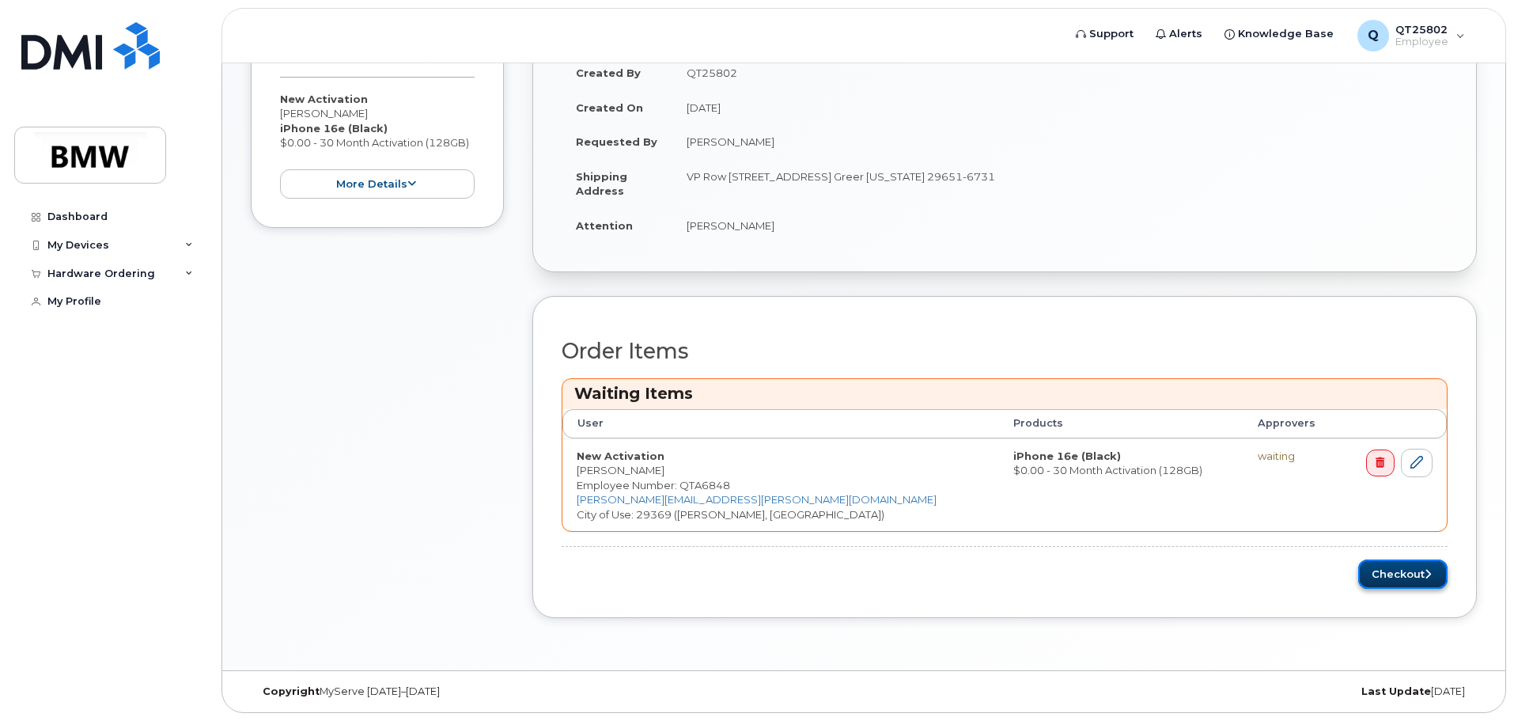
click at [1416, 580] on button "Checkout" at bounding box center [1402, 573] width 89 height 29
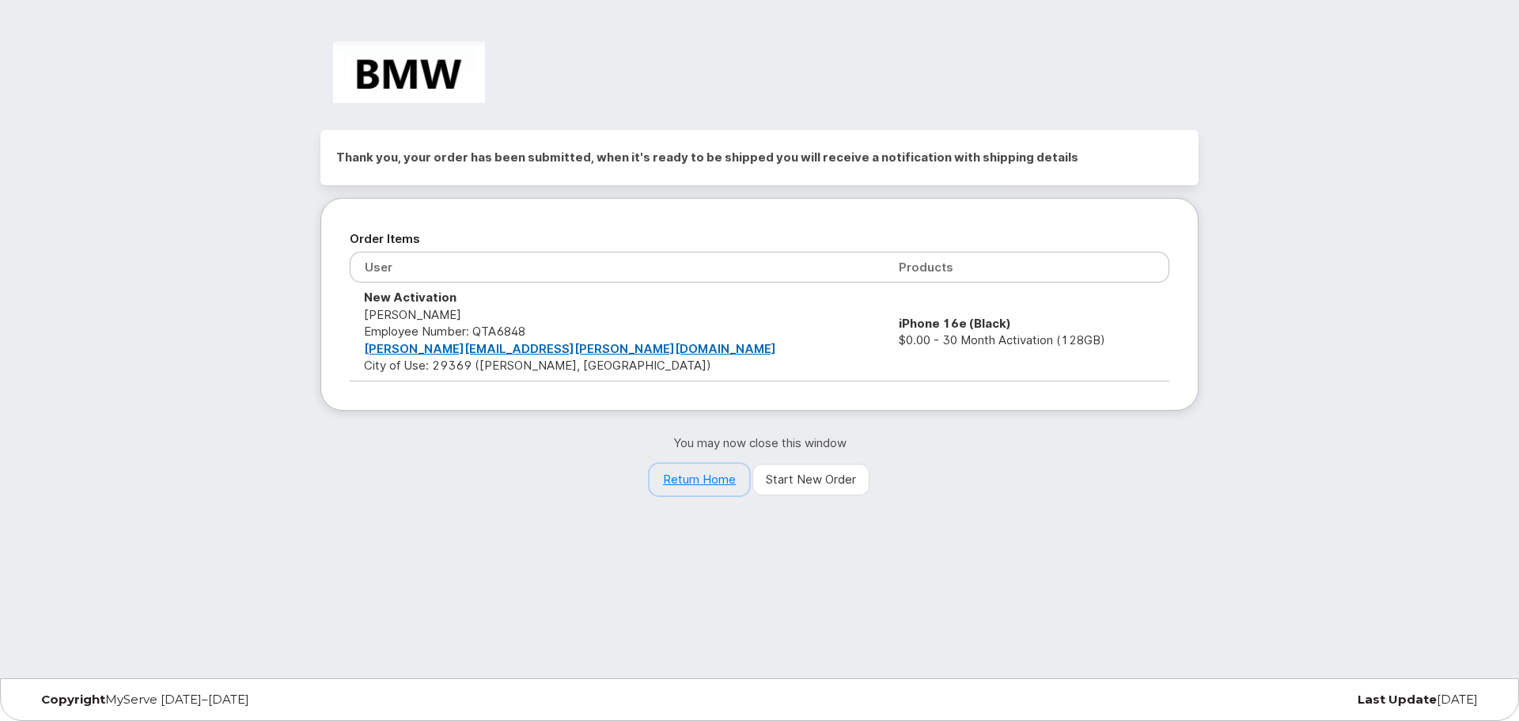
click at [687, 476] on link "Return Home" at bounding box center [700, 480] width 100 height 32
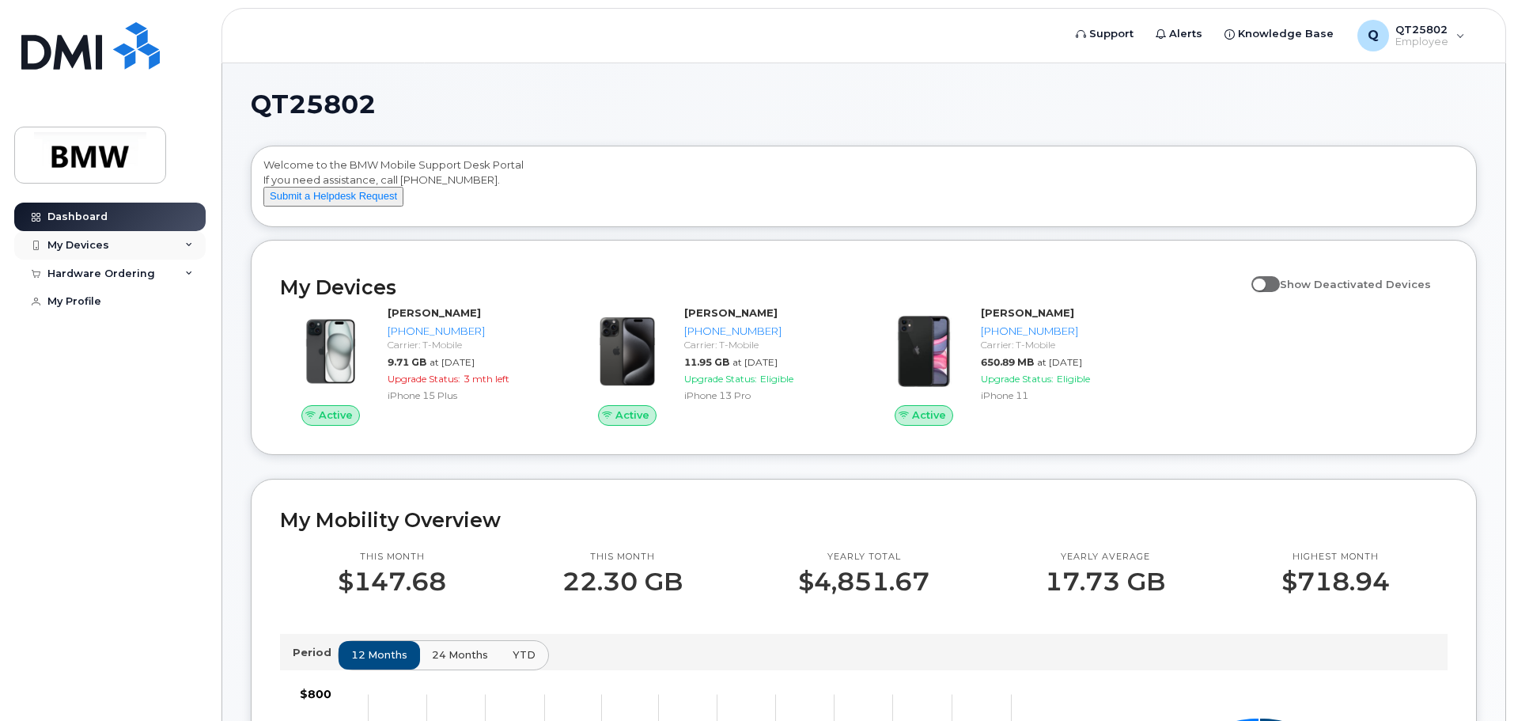
click at [67, 241] on div "My Devices" at bounding box center [78, 245] width 62 height 13
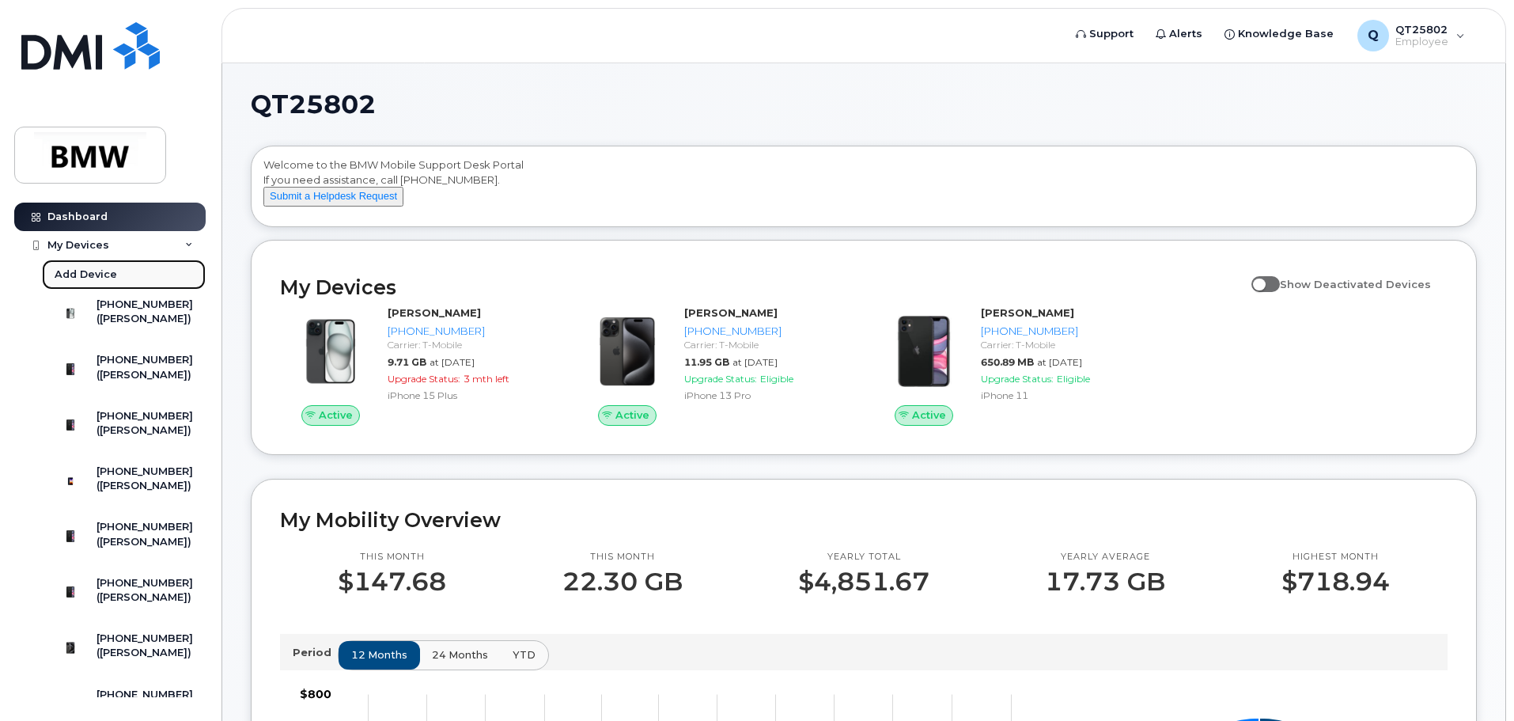
click at [84, 273] on div "Add Device" at bounding box center [86, 274] width 62 height 14
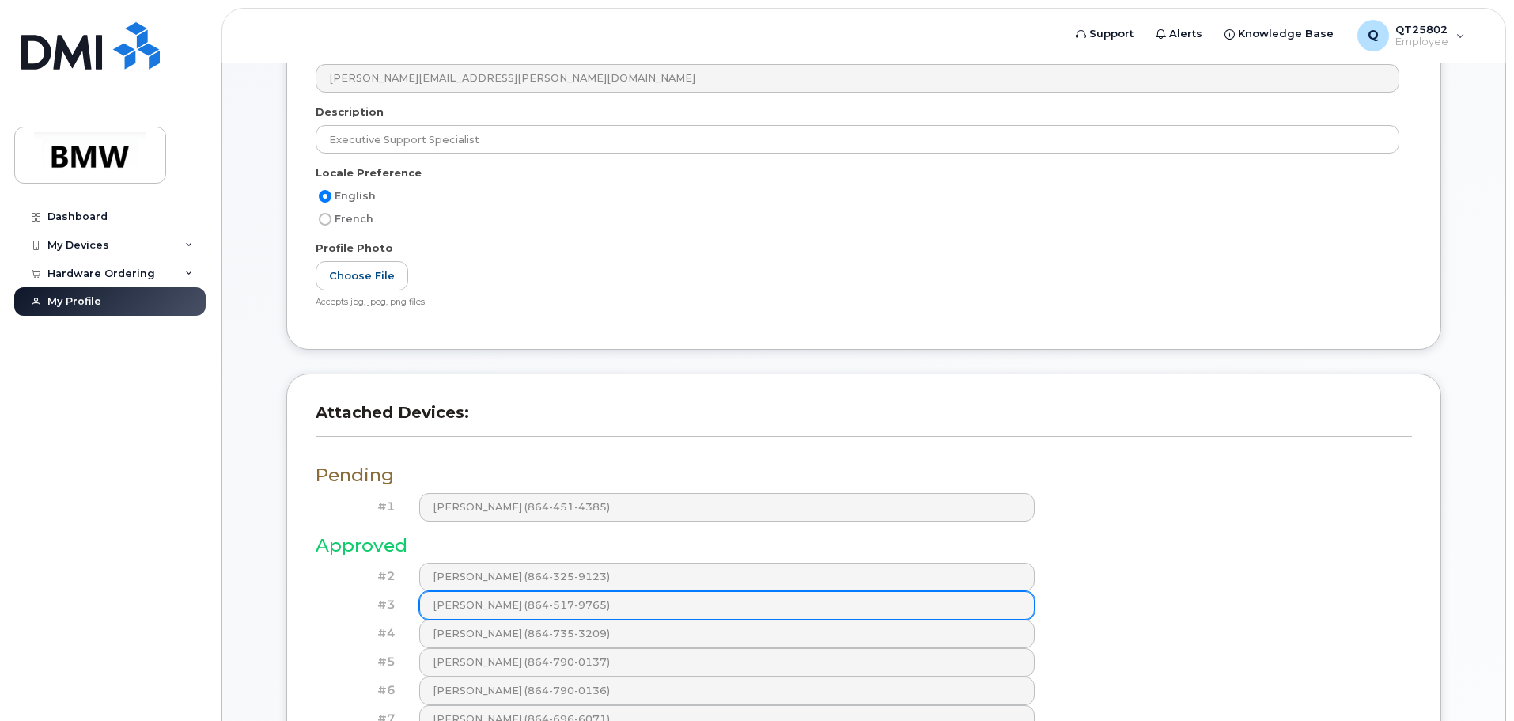
scroll to position [475, 0]
